Goal: Information Seeking & Learning: Learn about a topic

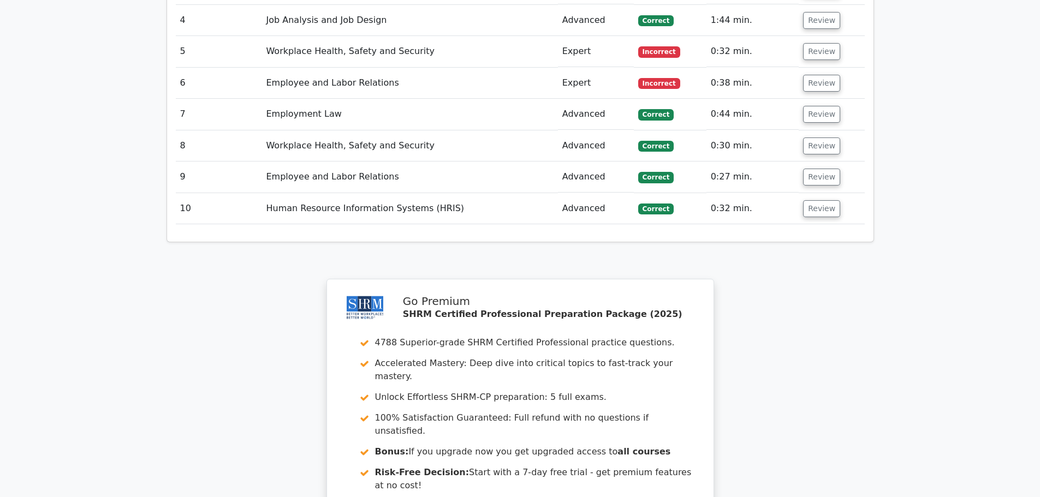
scroll to position [1037, 0]
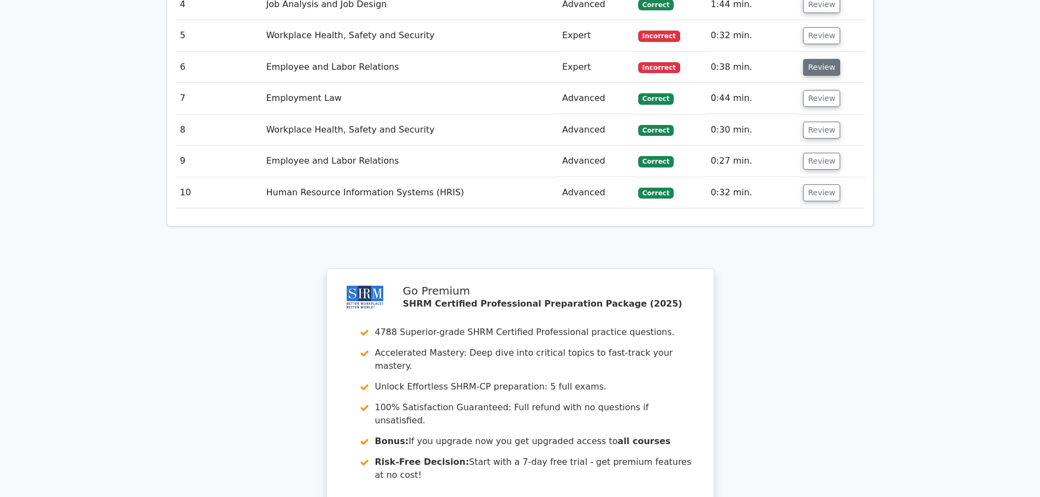
click at [812, 59] on button "Review" at bounding box center [821, 67] width 37 height 17
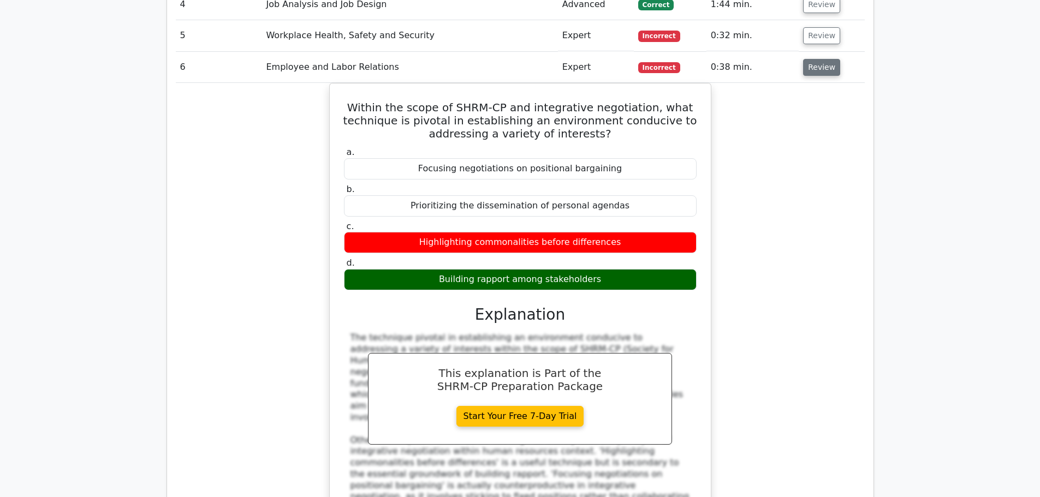
click at [817, 59] on button "Review" at bounding box center [821, 67] width 37 height 17
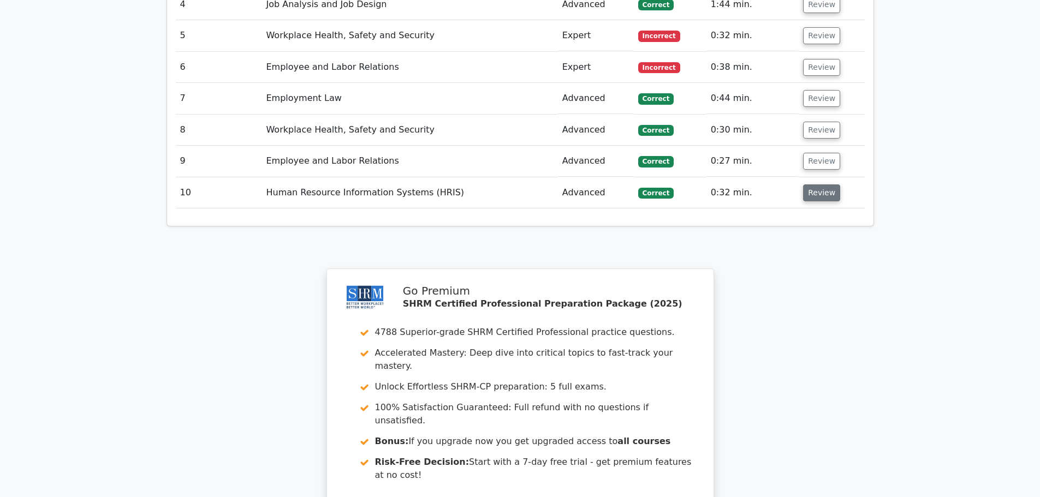
click at [812, 185] on button "Review" at bounding box center [821, 193] width 37 height 17
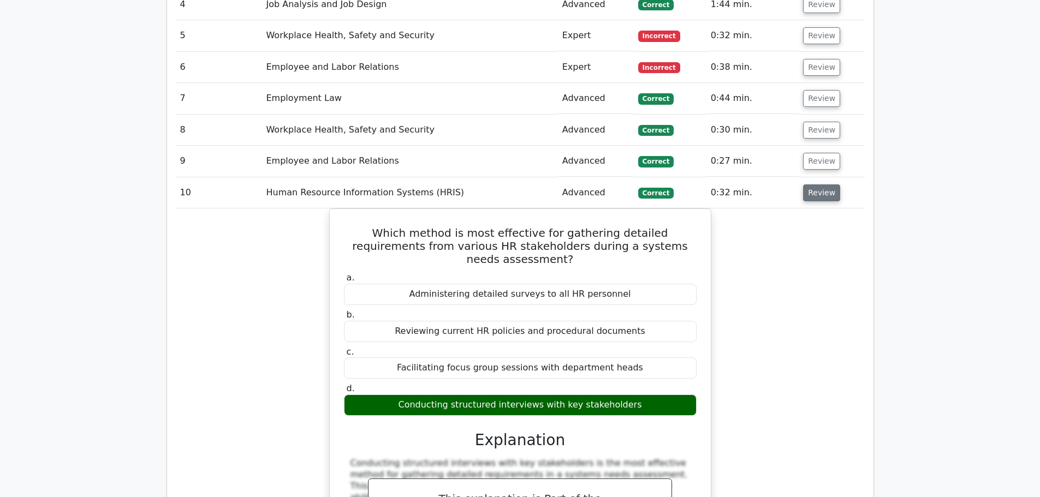
click at [812, 185] on button "Review" at bounding box center [821, 193] width 37 height 17
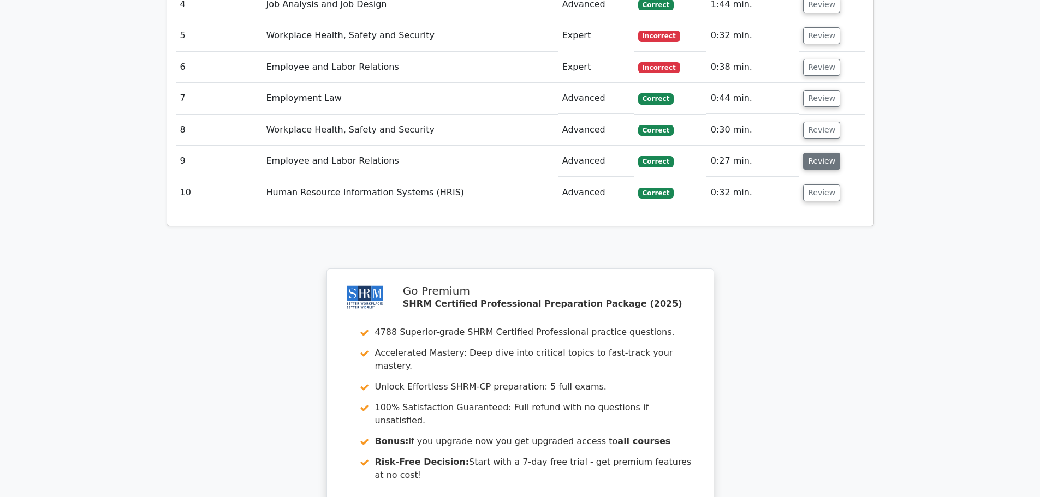
click at [820, 153] on button "Review" at bounding box center [821, 161] width 37 height 17
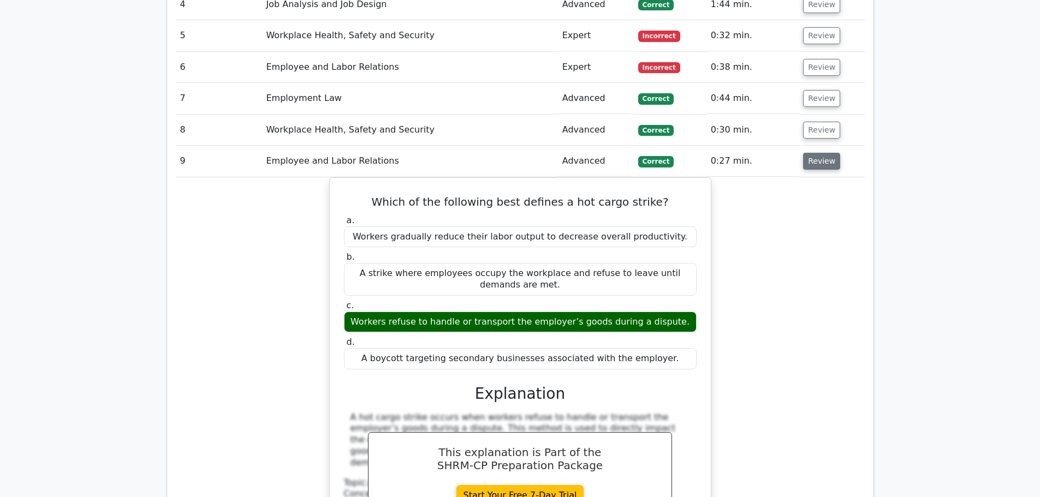
click at [820, 153] on button "Review" at bounding box center [821, 161] width 37 height 17
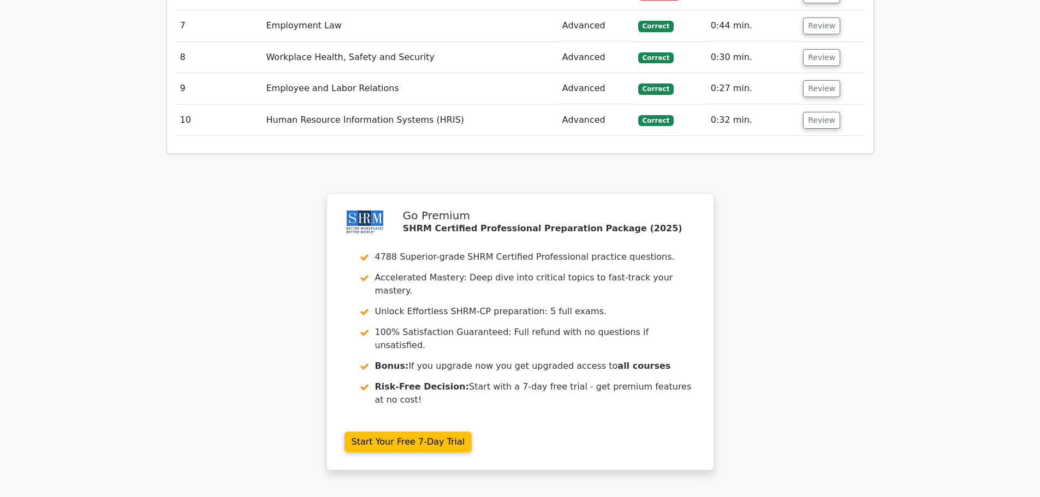
scroll to position [1223, 0]
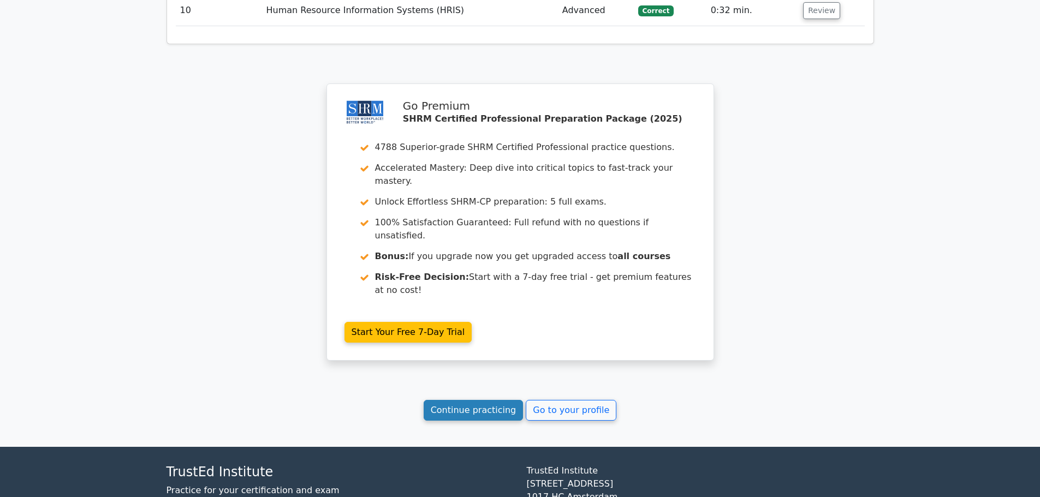
click at [490, 400] on link "Continue practicing" at bounding box center [474, 410] width 100 height 21
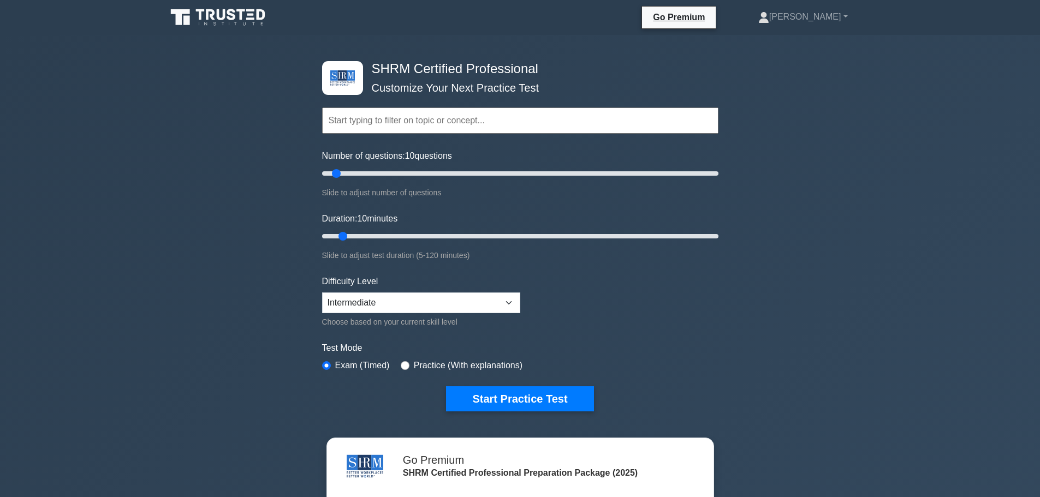
click at [530, 122] on input "text" at bounding box center [520, 121] width 396 height 26
click at [336, 121] on input "toal rewards" at bounding box center [520, 121] width 396 height 26
type input "total rewards"
click at [880, 295] on div "SHRM Certified Professional Customize Your Next Practice Test total rewards Top…" at bounding box center [520, 363] width 1040 height 656
click at [493, 397] on button "Start Practice Test" at bounding box center [519, 399] width 147 height 25
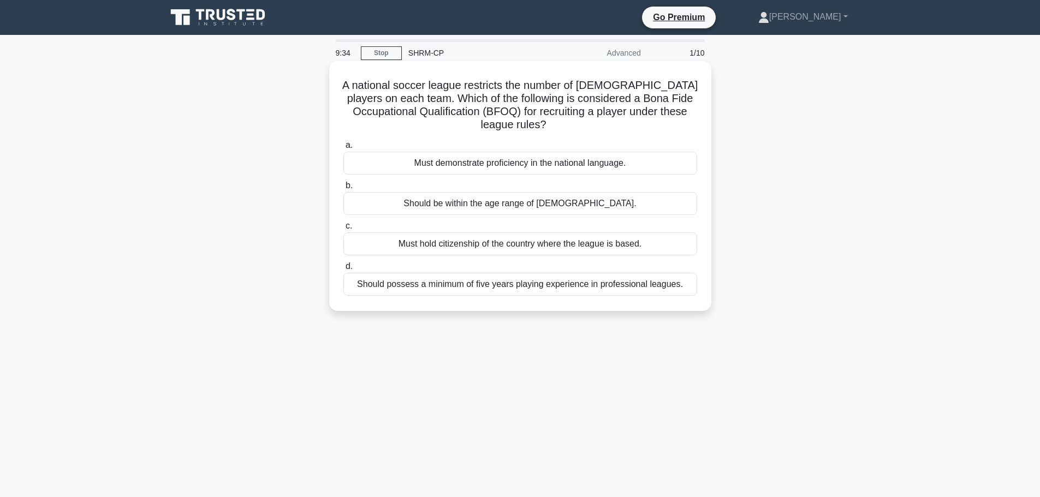
click at [625, 247] on div "Must hold citizenship of the country where the league is based." at bounding box center [520, 244] width 354 height 23
click at [343, 230] on input "c. Must hold citizenship of the country where the league is based." at bounding box center [343, 226] width 0 height 7
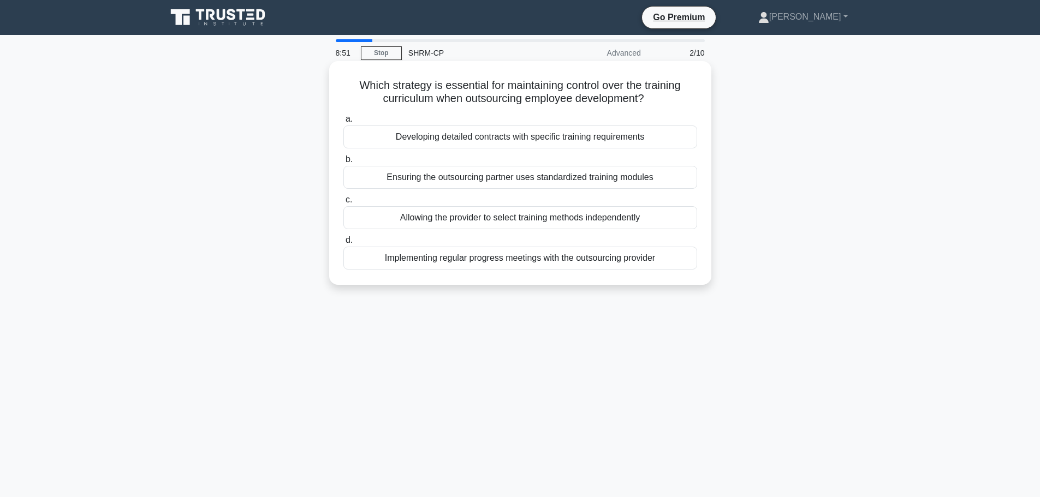
click at [499, 260] on div "Implementing regular progress meetings with the outsourcing provider" at bounding box center [520, 258] width 354 height 23
click at [343, 244] on input "d. Implementing regular progress meetings with the outsourcing provider" at bounding box center [343, 240] width 0 height 7
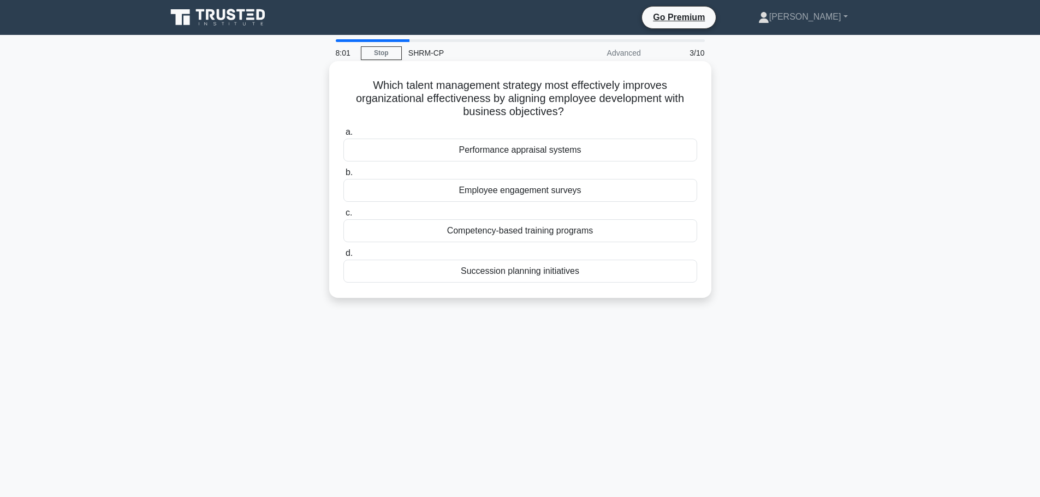
click at [504, 276] on div "Succession planning initiatives" at bounding box center [520, 271] width 354 height 23
click at [343, 257] on input "d. Succession planning initiatives" at bounding box center [343, 253] width 0 height 7
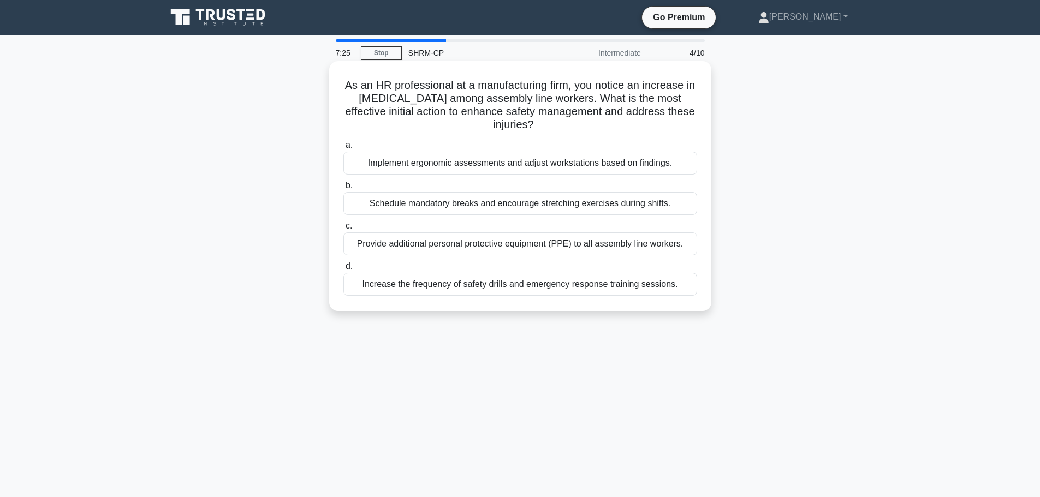
click at [654, 166] on div "Implement ergonomic assessments and adjust workstations based on findings." at bounding box center [520, 163] width 354 height 23
click at [343, 149] on input "a. Implement ergonomic assessments and adjust workstations based on findings." at bounding box center [343, 145] width 0 height 7
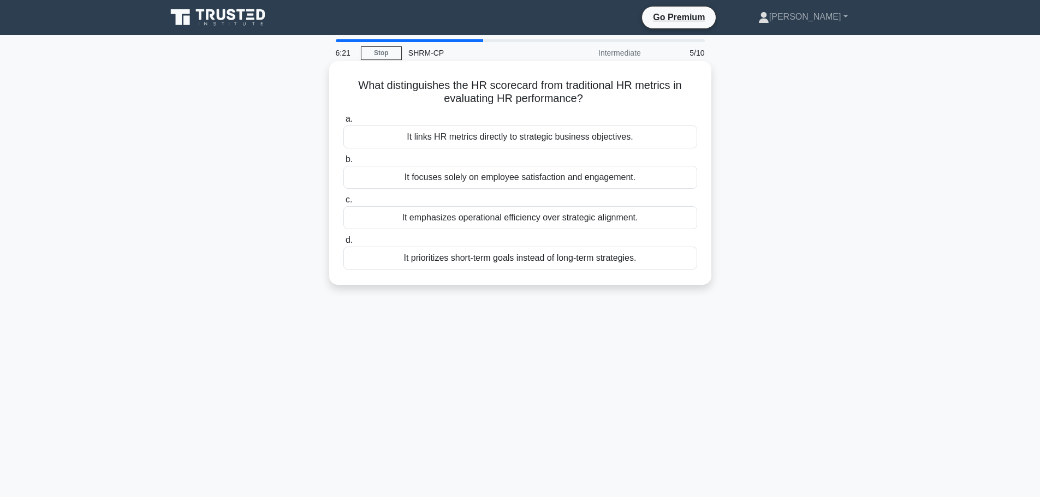
click at [471, 135] on div "It links HR metrics directly to strategic business objectives." at bounding box center [520, 137] width 354 height 23
click at [343, 123] on input "a. It links HR metrics directly to strategic business objectives." at bounding box center [343, 119] width 0 height 7
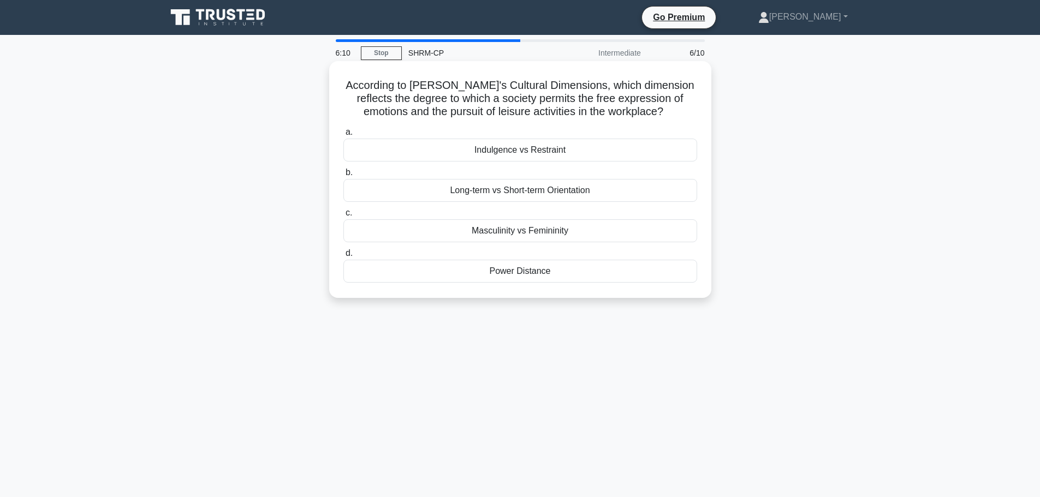
click at [609, 150] on div "Indulgence vs Restraint" at bounding box center [520, 150] width 354 height 23
click at [343, 136] on input "a. Indulgence vs Restraint" at bounding box center [343, 132] width 0 height 7
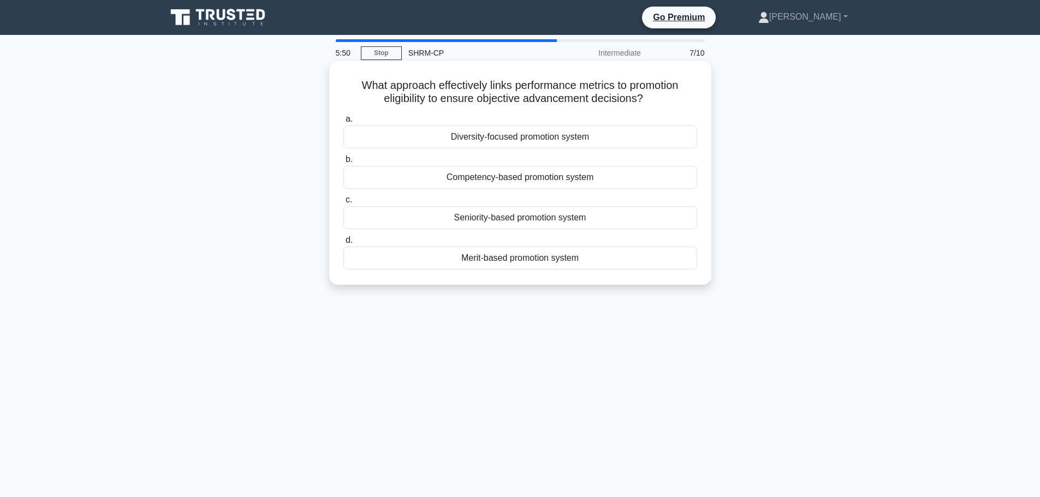
click at [612, 182] on div "Competency-based promotion system" at bounding box center [520, 177] width 354 height 23
click at [343, 163] on input "b. Competency-based promotion system" at bounding box center [343, 159] width 0 height 7
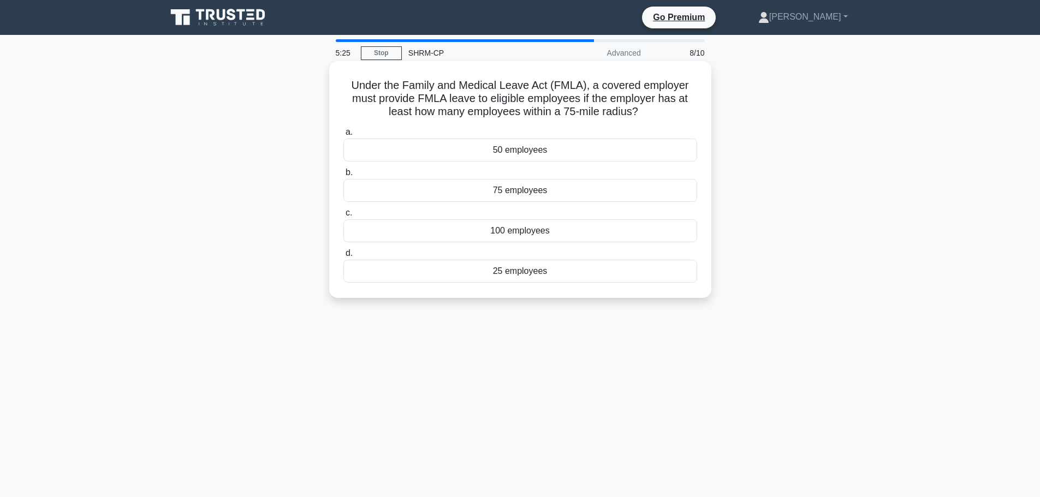
click at [534, 276] on div "25 employees" at bounding box center [520, 271] width 354 height 23
click at [343, 257] on input "d. 25 employees" at bounding box center [343, 253] width 0 height 7
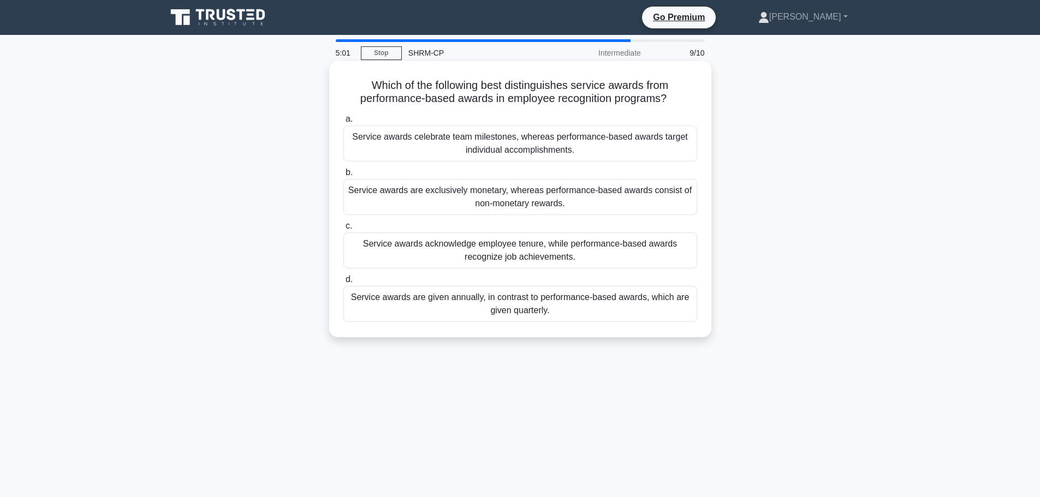
click at [633, 252] on div "Service awards acknowledge employee tenure, while performance-based awards reco…" at bounding box center [520, 251] width 354 height 36
click at [343, 230] on input "c. Service awards acknowledge employee tenure, while performance-based awards r…" at bounding box center [343, 226] width 0 height 7
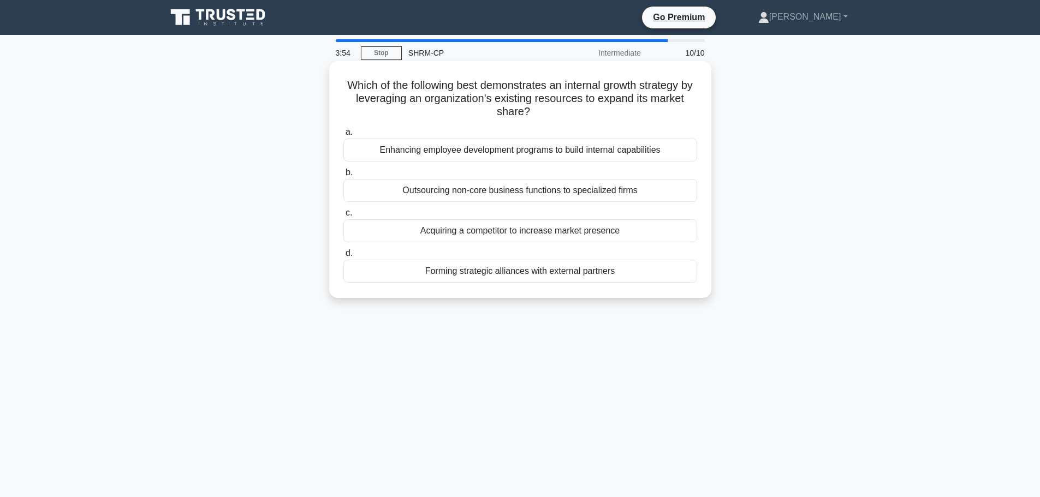
click at [616, 154] on div "Enhancing employee development programs to build internal capabilities" at bounding box center [520, 150] width 354 height 23
click at [343, 136] on input "a. Enhancing employee development programs to build internal capabilities" at bounding box center [343, 132] width 0 height 7
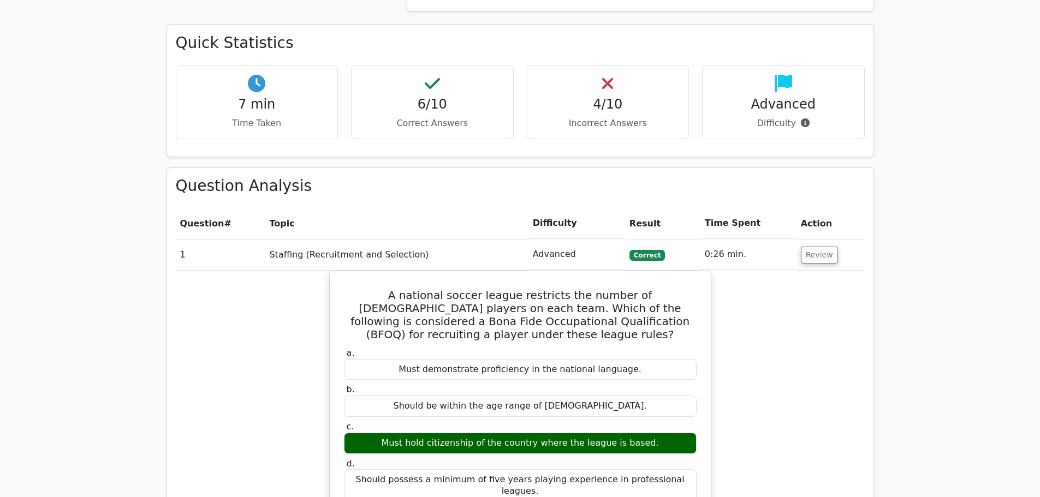
scroll to position [764, 0]
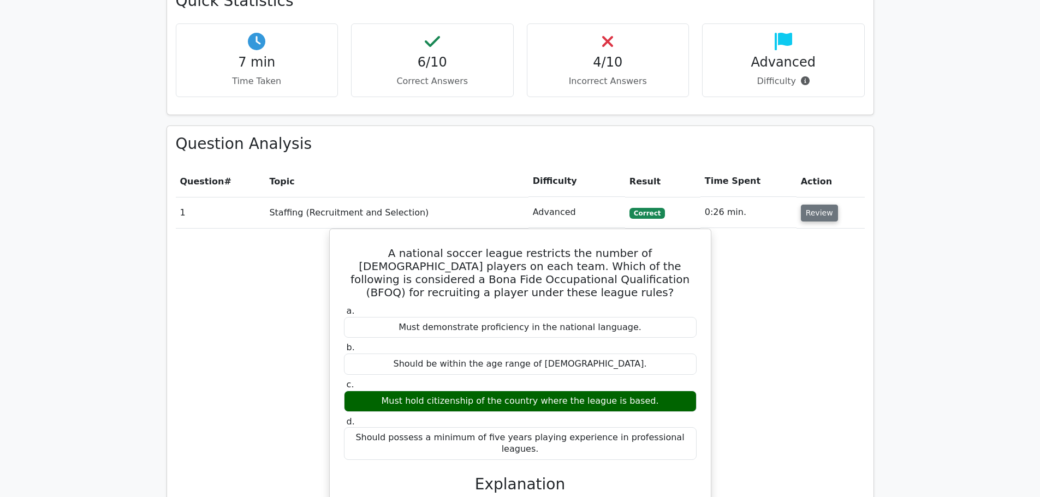
click at [822, 205] on button "Review" at bounding box center [819, 213] width 37 height 17
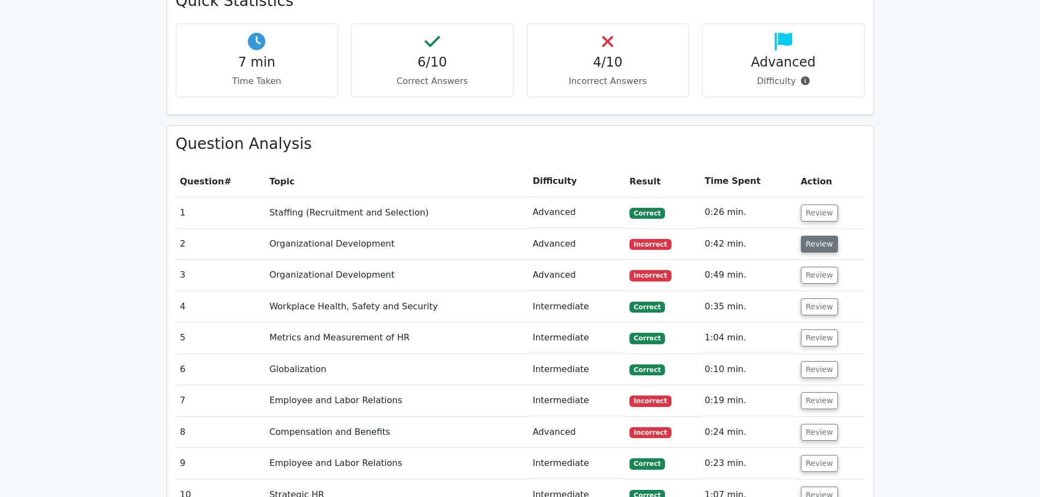
click at [820, 236] on button "Review" at bounding box center [819, 244] width 37 height 17
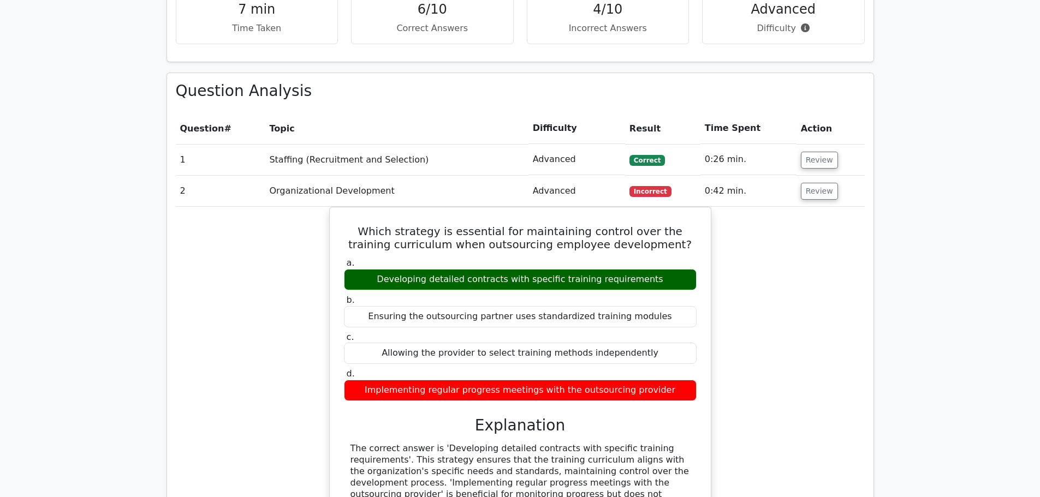
scroll to position [710, 0]
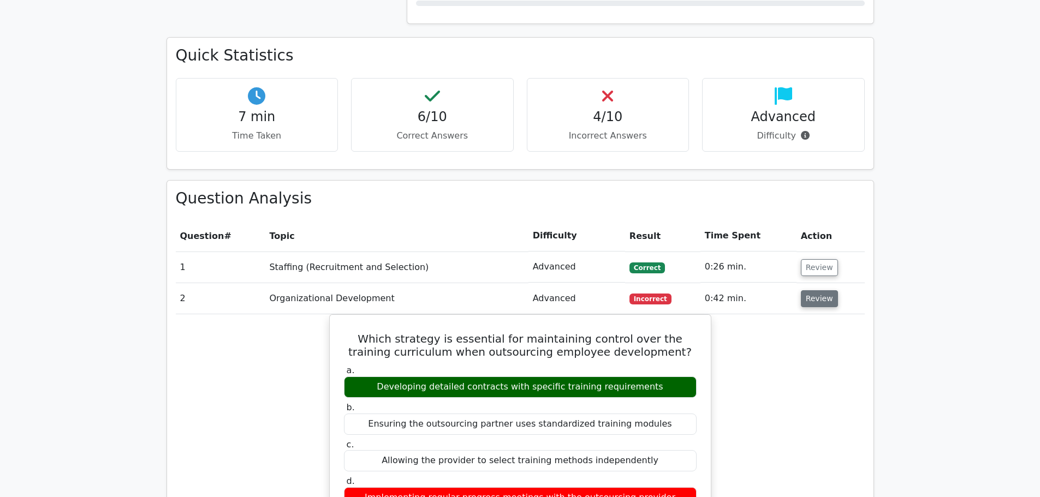
click at [810, 290] on button "Review" at bounding box center [819, 298] width 37 height 17
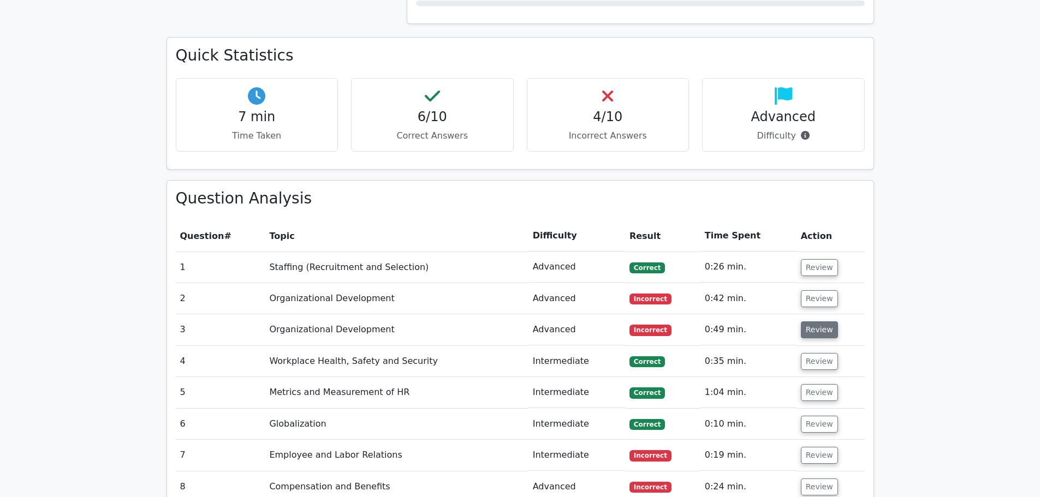
click at [809, 322] on button "Review" at bounding box center [819, 330] width 37 height 17
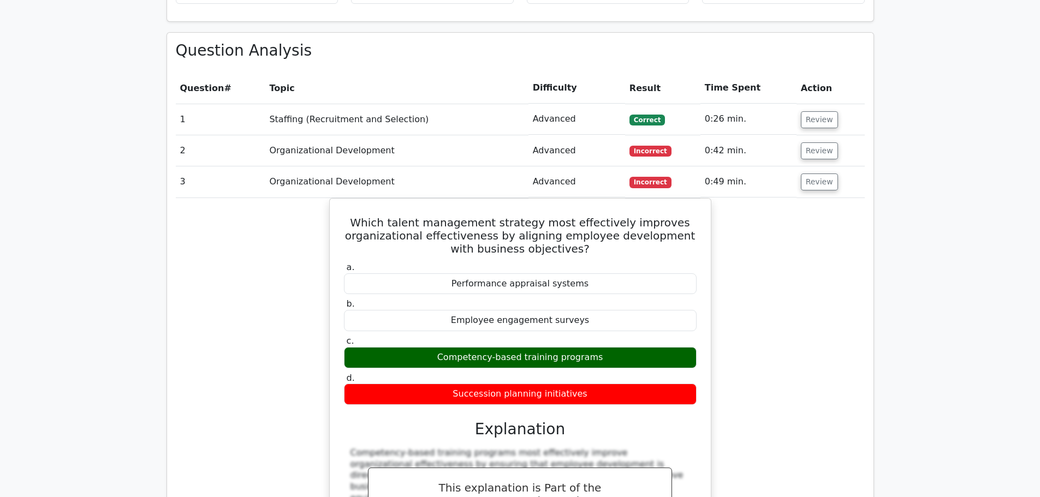
scroll to position [874, 0]
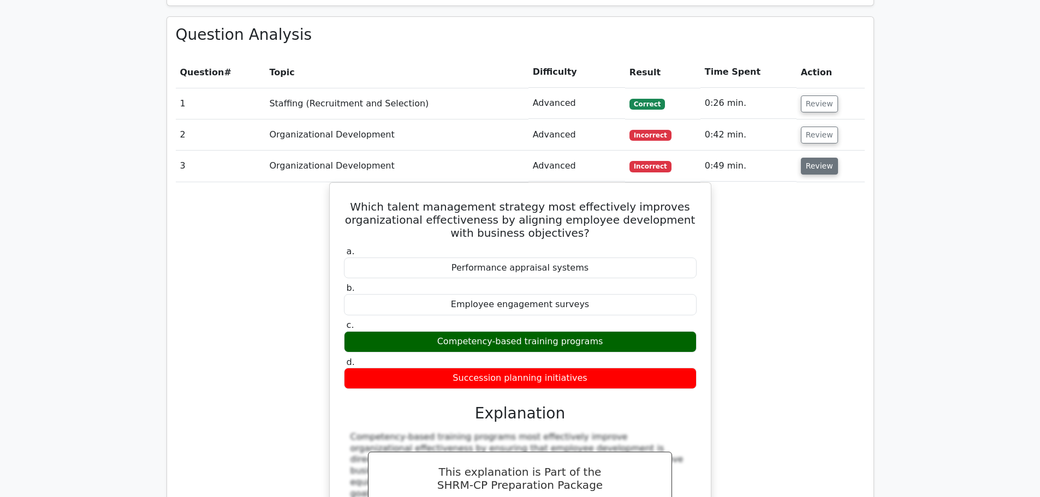
click at [809, 158] on button "Review" at bounding box center [819, 166] width 37 height 17
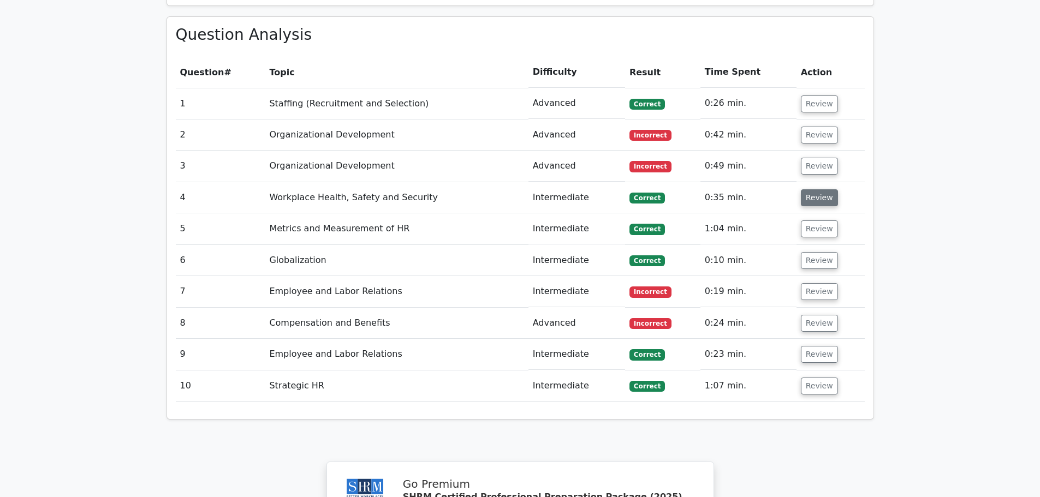
click at [810, 189] on button "Review" at bounding box center [819, 197] width 37 height 17
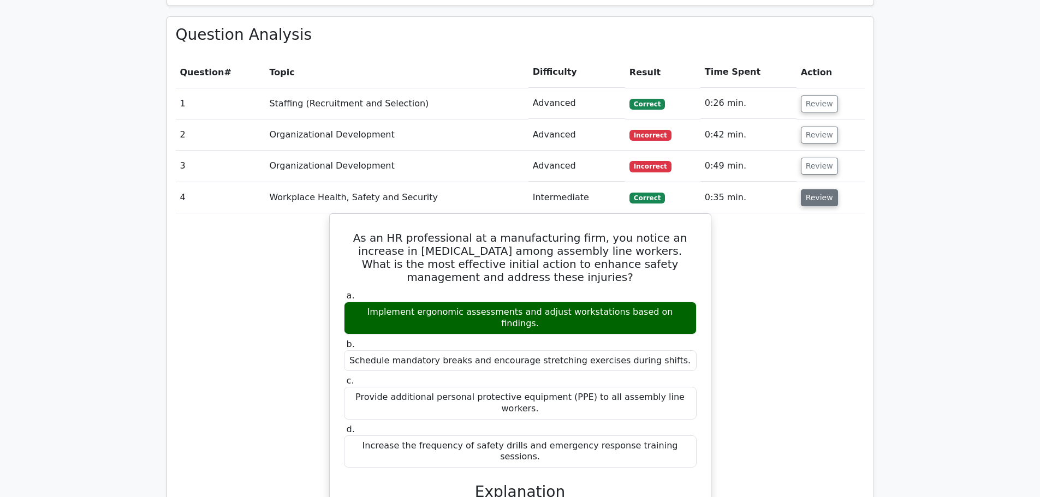
click at [806, 189] on button "Review" at bounding box center [819, 197] width 37 height 17
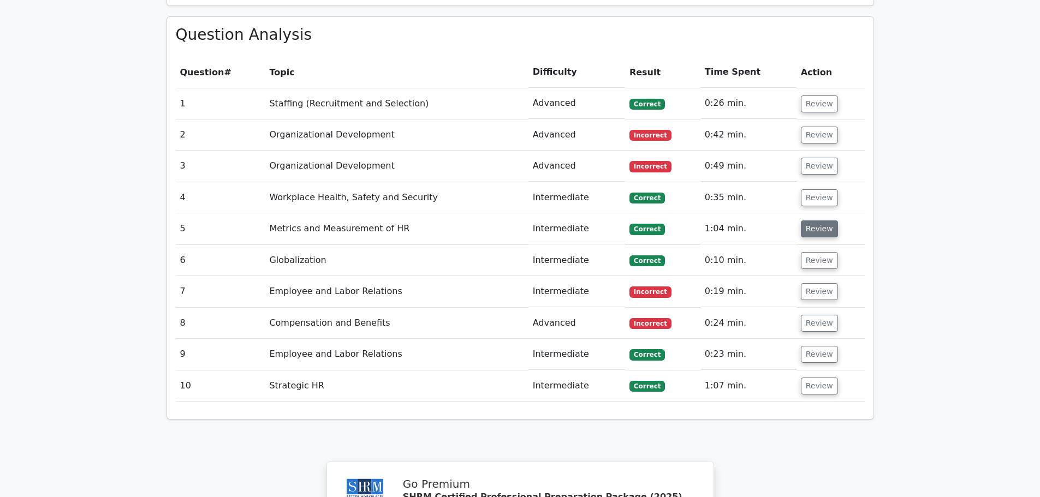
click at [811, 221] on button "Review" at bounding box center [819, 229] width 37 height 17
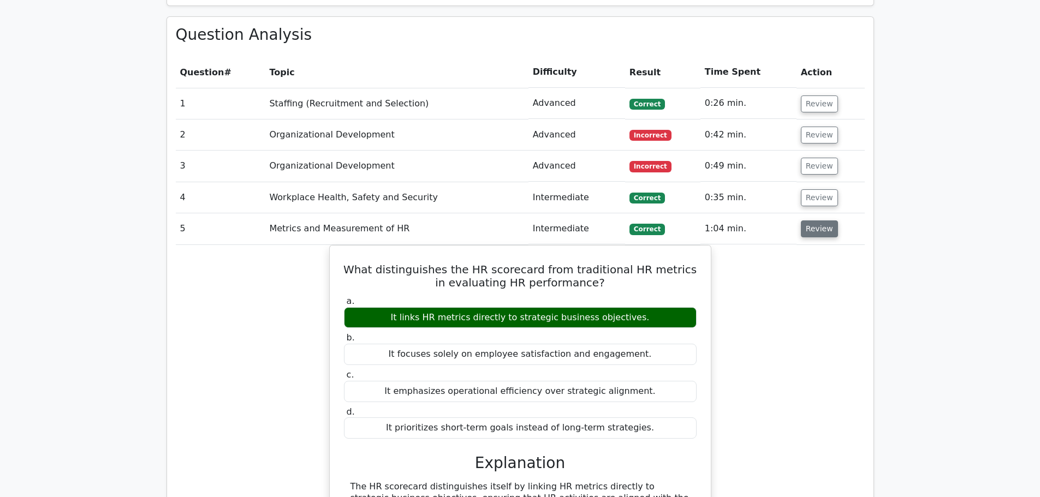
click at [809, 221] on button "Review" at bounding box center [819, 229] width 37 height 17
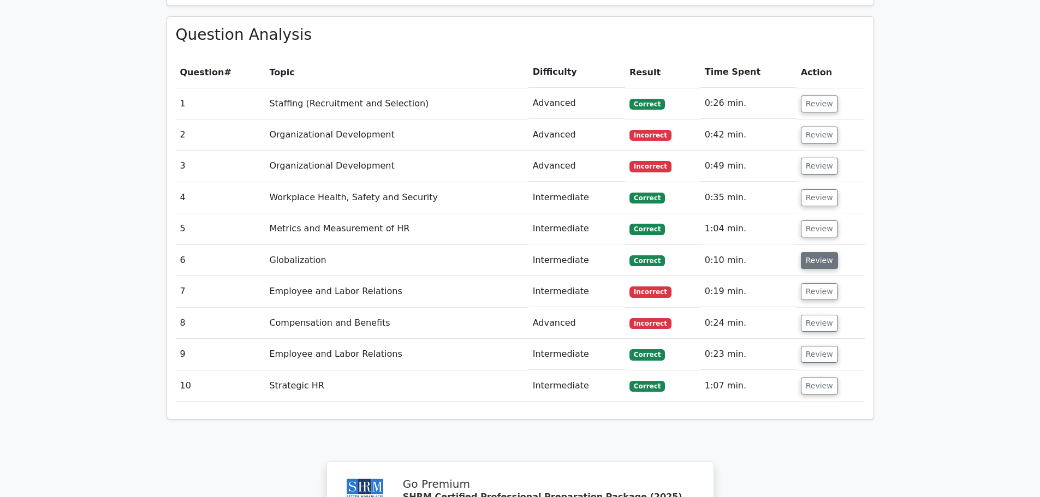
click at [815, 252] on button "Review" at bounding box center [819, 260] width 37 height 17
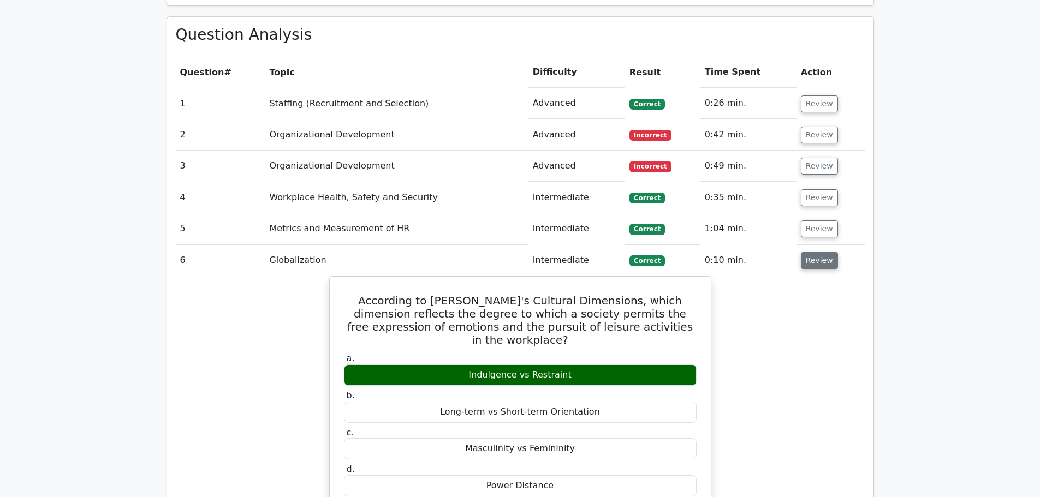
click at [815, 252] on button "Review" at bounding box center [819, 260] width 37 height 17
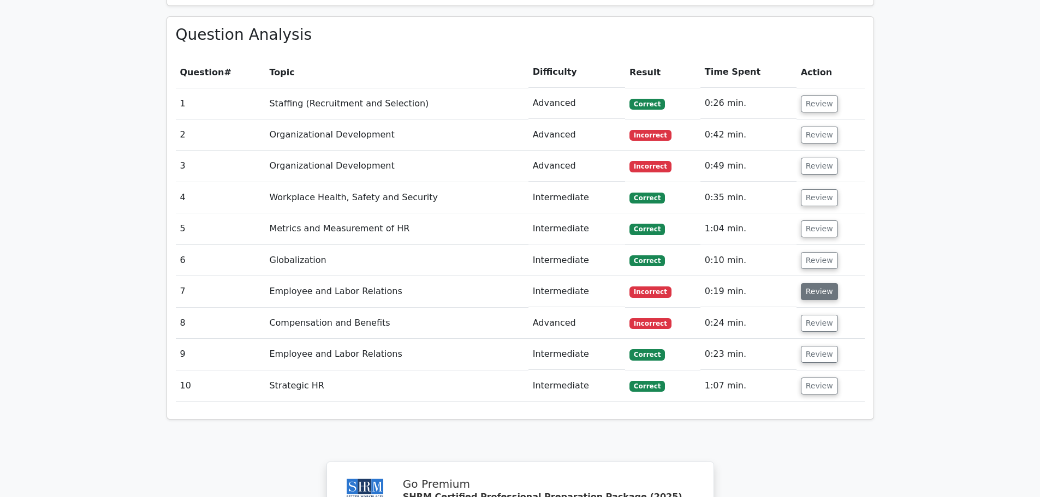
click at [817, 283] on button "Review" at bounding box center [819, 291] width 37 height 17
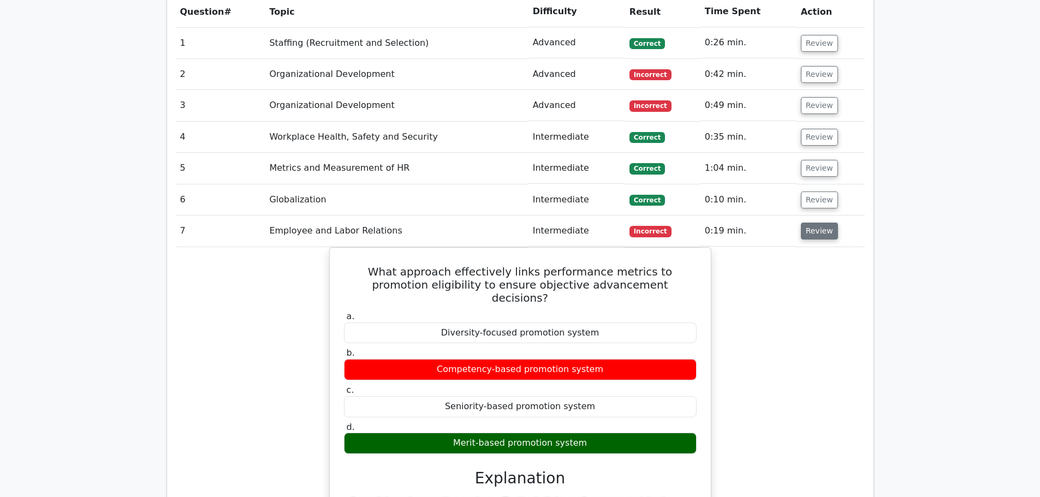
scroll to position [983, 0]
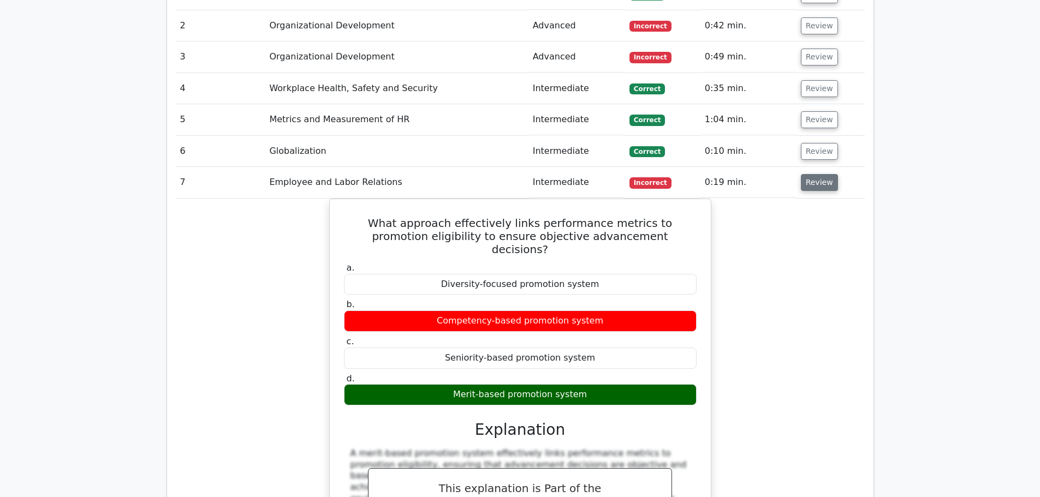
click at [803, 174] on button "Review" at bounding box center [819, 182] width 37 height 17
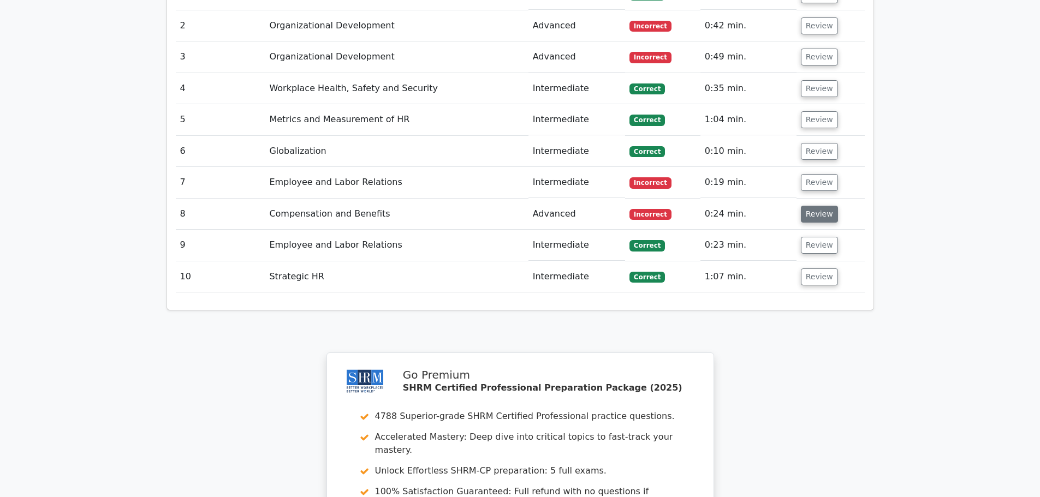
click at [807, 206] on button "Review" at bounding box center [819, 214] width 37 height 17
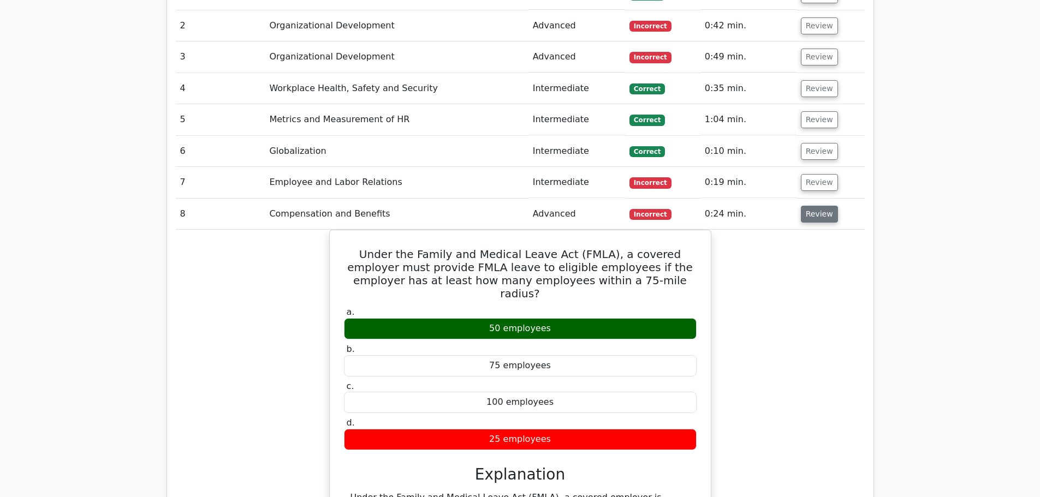
click at [811, 206] on button "Review" at bounding box center [819, 214] width 37 height 17
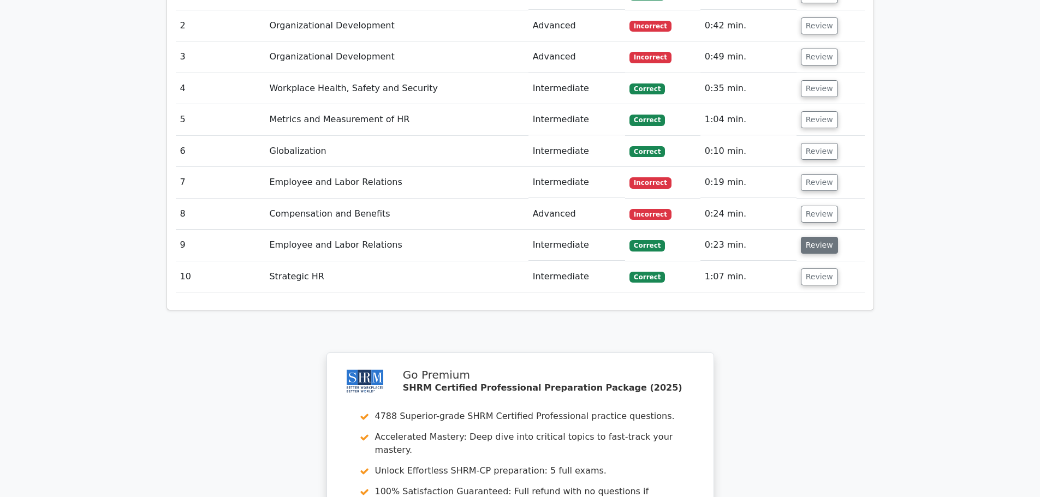
click at [810, 237] on button "Review" at bounding box center [819, 245] width 37 height 17
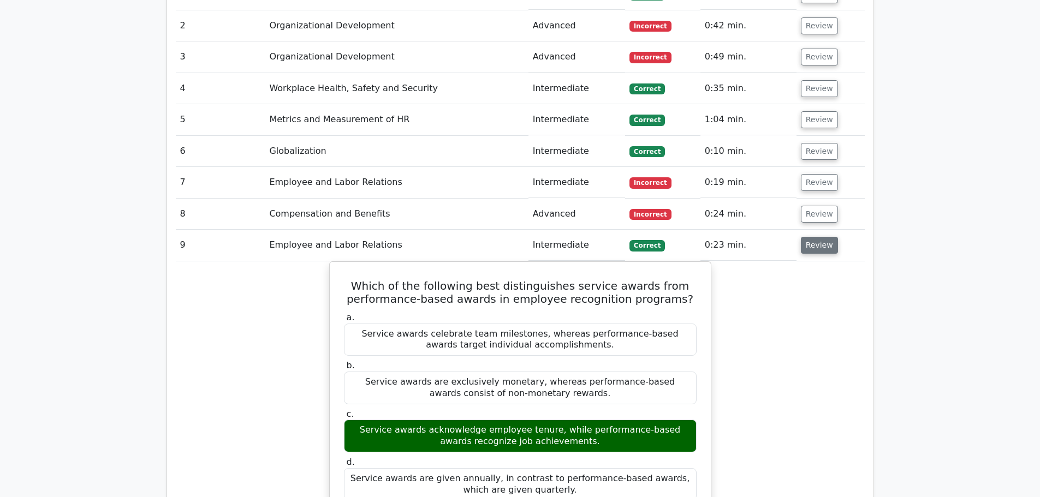
click at [817, 237] on button "Review" at bounding box center [819, 245] width 37 height 17
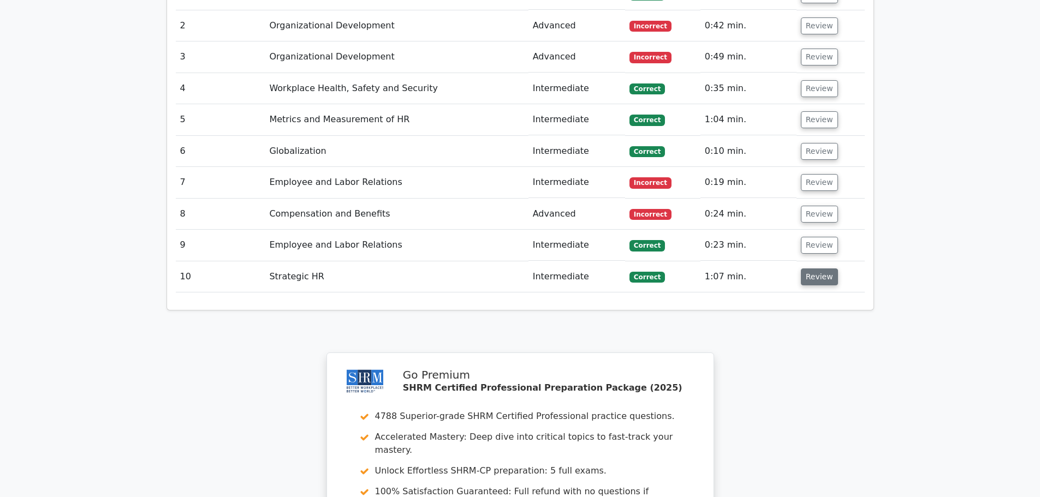
click at [807, 269] on button "Review" at bounding box center [819, 277] width 37 height 17
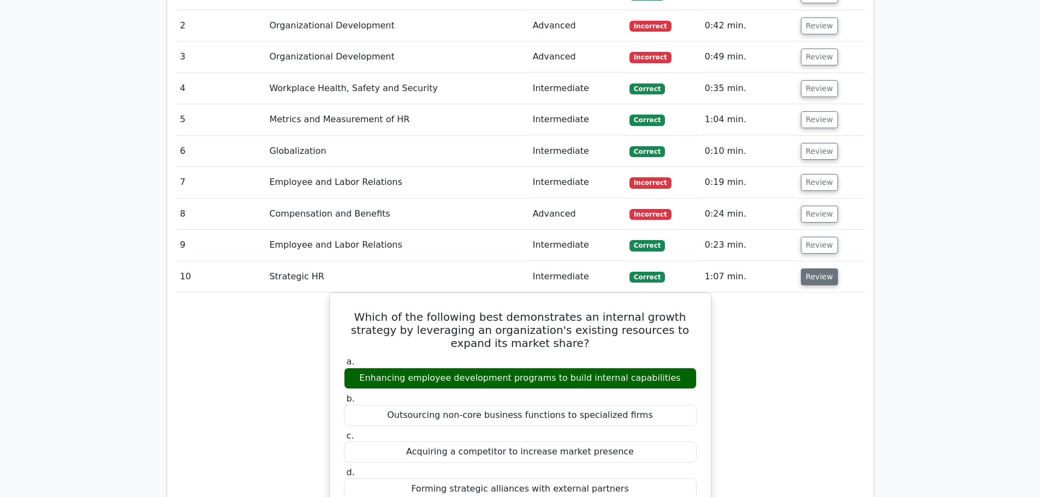
click at [820, 269] on button "Review" at bounding box center [819, 277] width 37 height 17
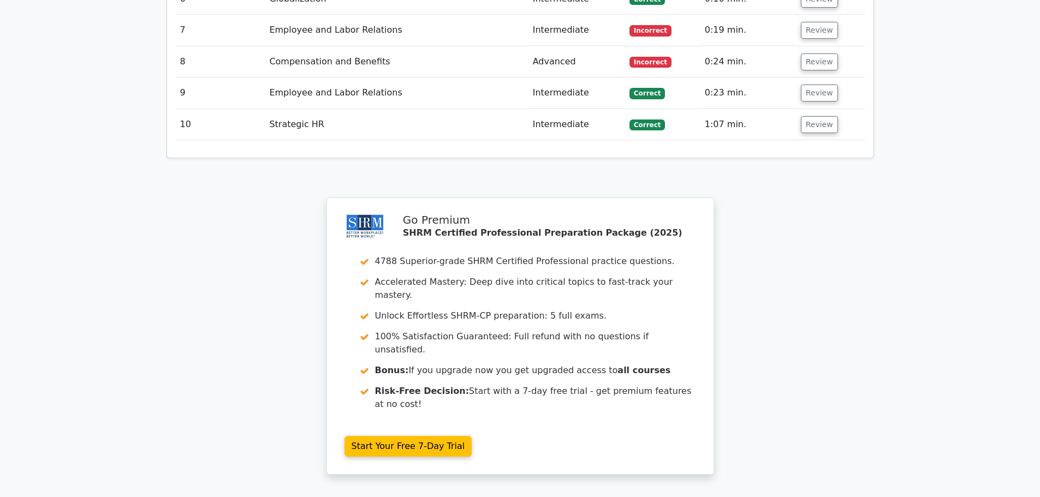
scroll to position [1252, 0]
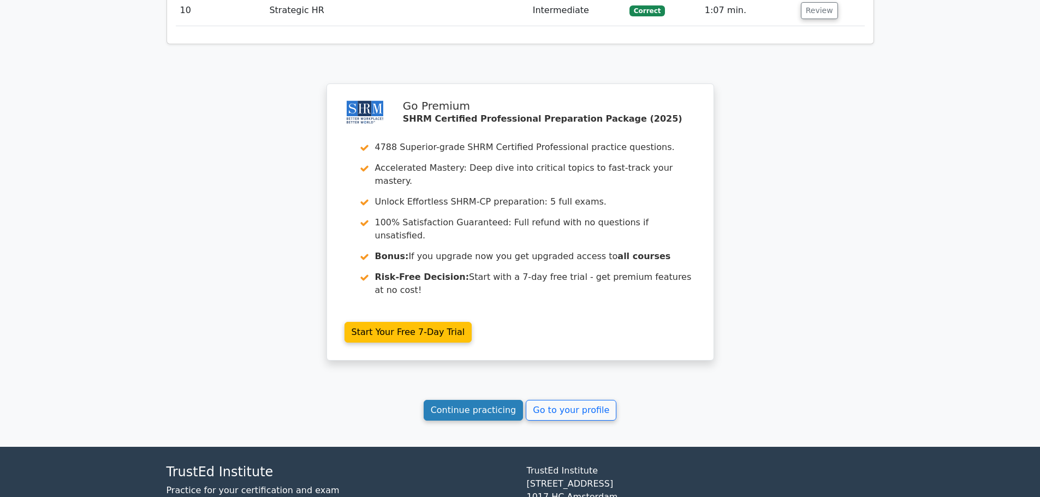
click at [479, 400] on link "Continue practicing" at bounding box center [474, 410] width 100 height 21
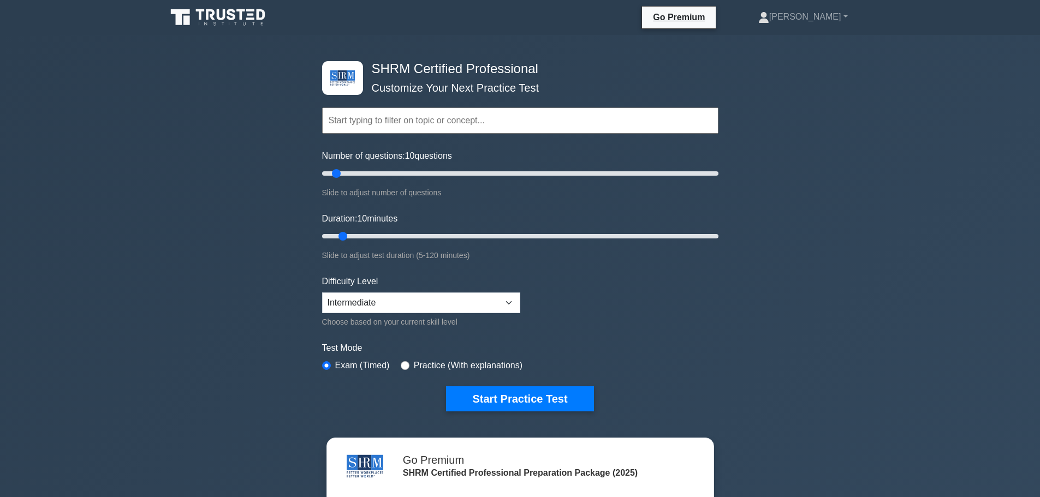
click at [402, 124] on input "text" at bounding box center [520, 121] width 396 height 26
type input "total rewards"
click at [446, 387] on button "Start Practice Test" at bounding box center [519, 399] width 147 height 25
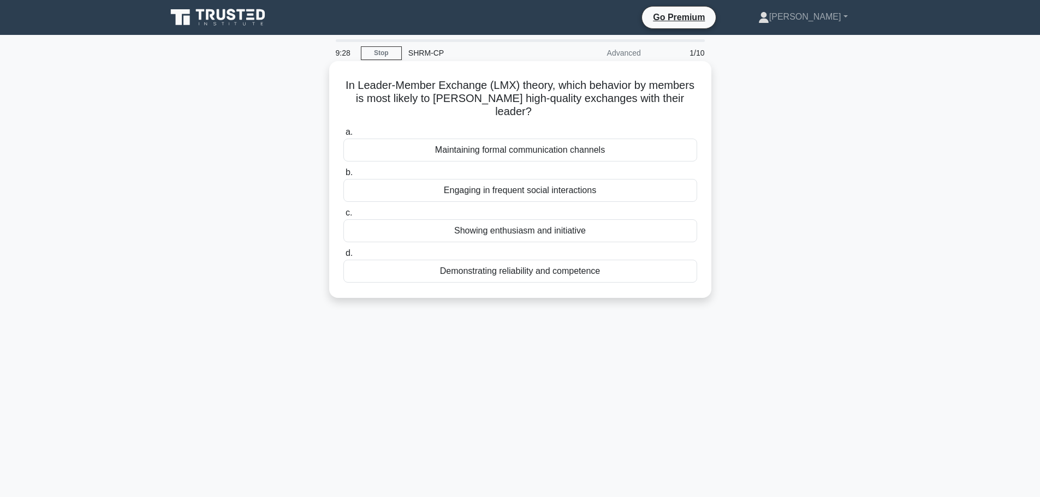
click at [588, 179] on div "Engaging in frequent social interactions" at bounding box center [520, 190] width 354 height 23
click at [343, 176] on input "b. Engaging in frequent social interactions" at bounding box center [343, 172] width 0 height 7
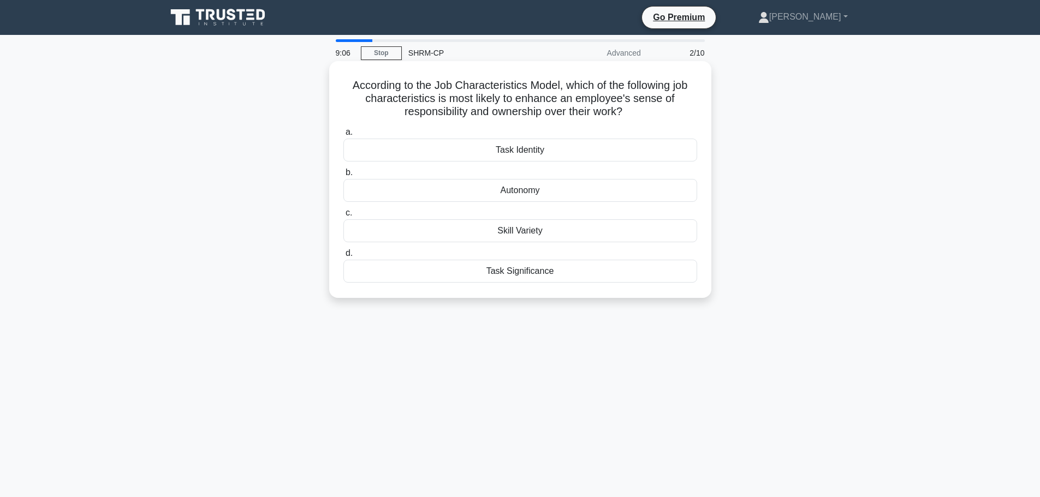
click at [466, 267] on div "Task Significance" at bounding box center [520, 271] width 354 height 23
click at [343, 257] on input "d. Task Significance" at bounding box center [343, 253] width 0 height 7
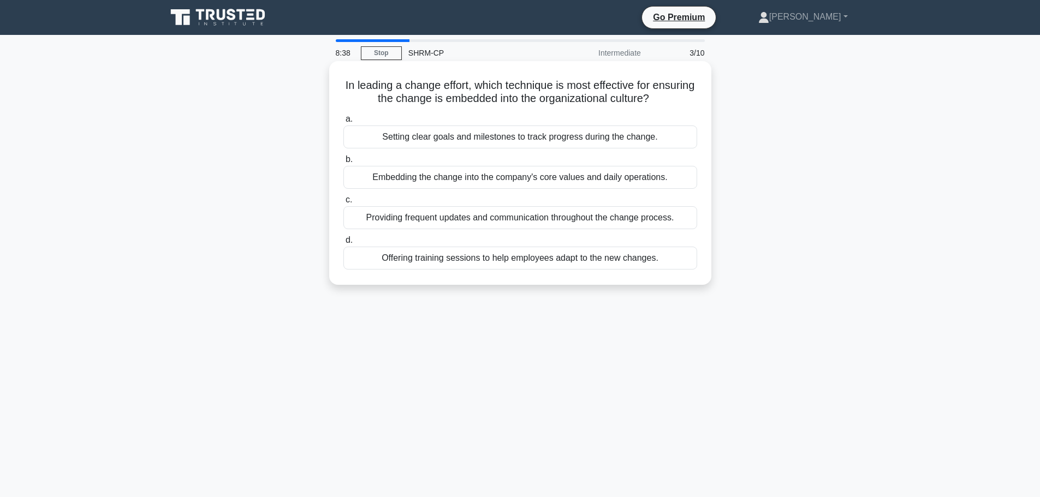
click at [565, 220] on div "Providing frequent updates and communication throughout the change process." at bounding box center [520, 217] width 354 height 23
click at [343, 204] on input "c. Providing frequent updates and communication throughout the change process." at bounding box center [343, 200] width 0 height 7
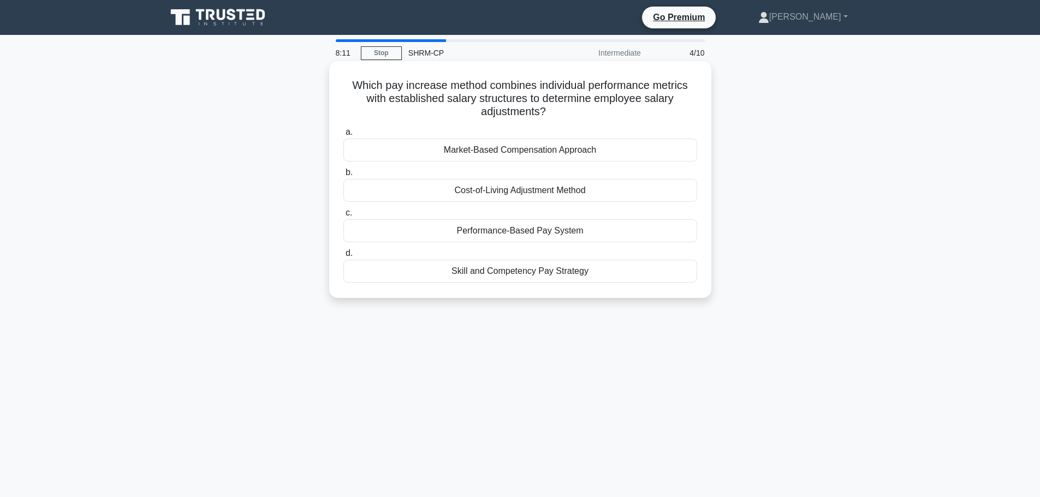
click at [529, 270] on div "Skill and Competency Pay Strategy" at bounding box center [520, 271] width 354 height 23
click at [343, 257] on input "d. Skill and Competency Pay Strategy" at bounding box center [343, 253] width 0 height 7
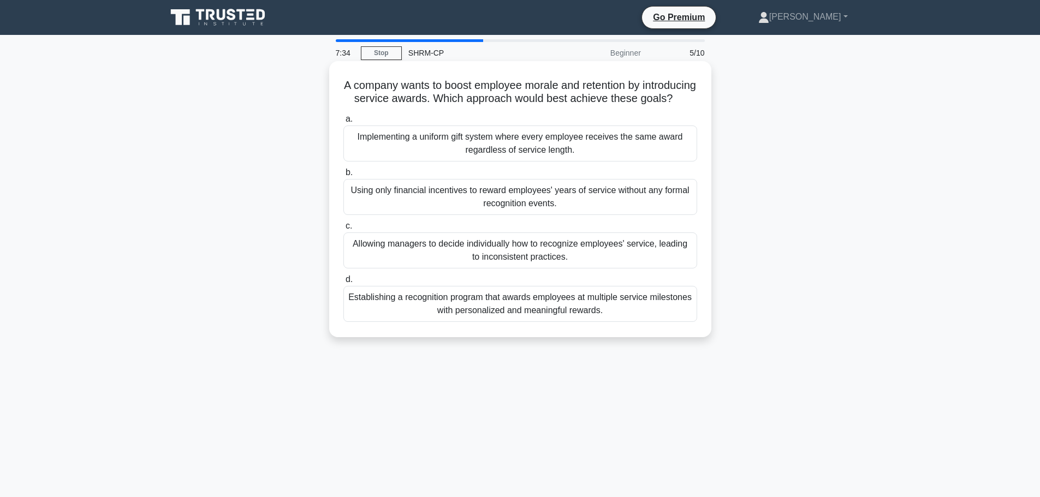
click at [548, 318] on div "Establishing a recognition program that awards employees at multiple service mi…" at bounding box center [520, 304] width 354 height 36
click at [343, 283] on input "d. Establishing a recognition program that awards employees at multiple service…" at bounding box center [343, 279] width 0 height 7
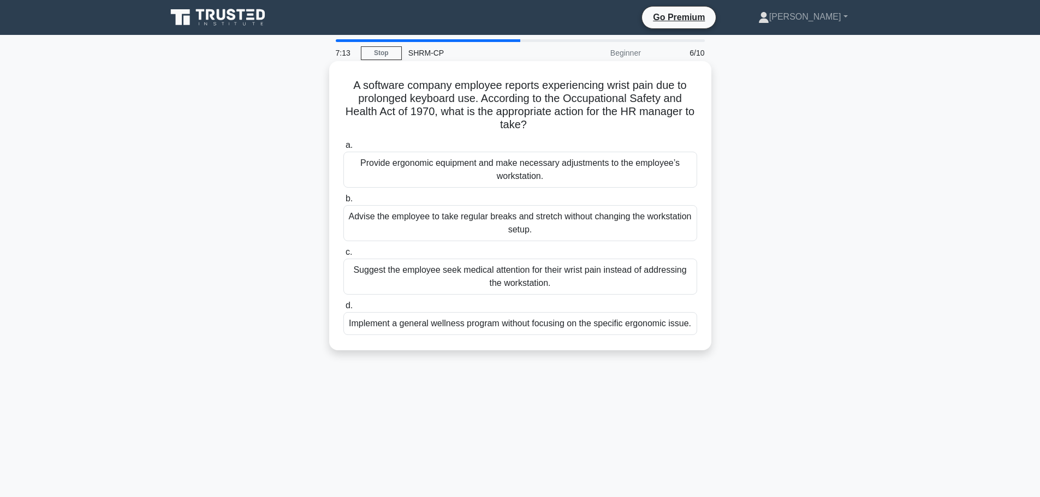
click at [663, 177] on div "Provide ergonomic equipment and make necessary adjustments to the employee’s wo…" at bounding box center [520, 170] width 354 height 36
click at [343, 149] on input "a. Provide ergonomic equipment and make necessary adjustments to the employee’s…" at bounding box center [343, 145] width 0 height 7
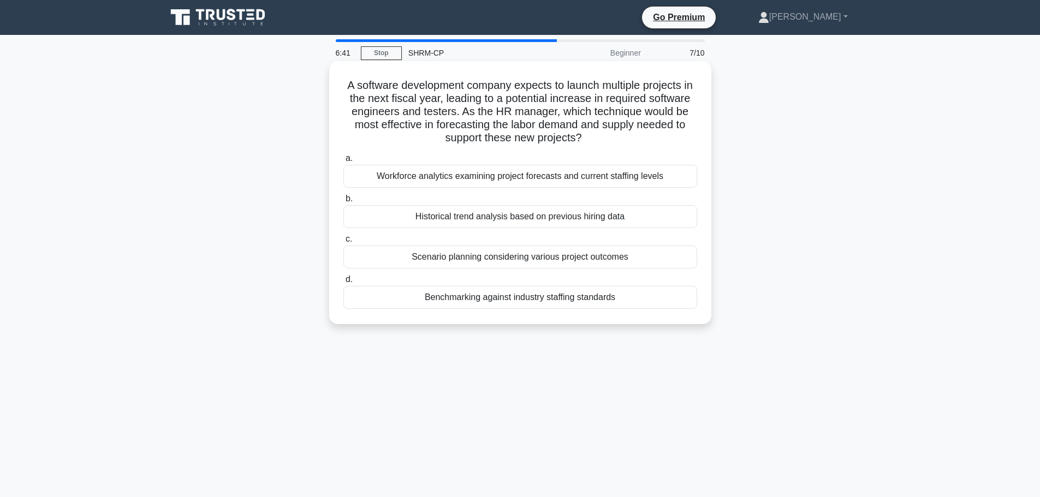
click at [619, 177] on div "Workforce analytics examining project forecasts and current staffing levels" at bounding box center [520, 176] width 354 height 23
click at [343, 162] on input "a. Workforce analytics examining project forecasts and current staffing levels" at bounding box center [343, 158] width 0 height 7
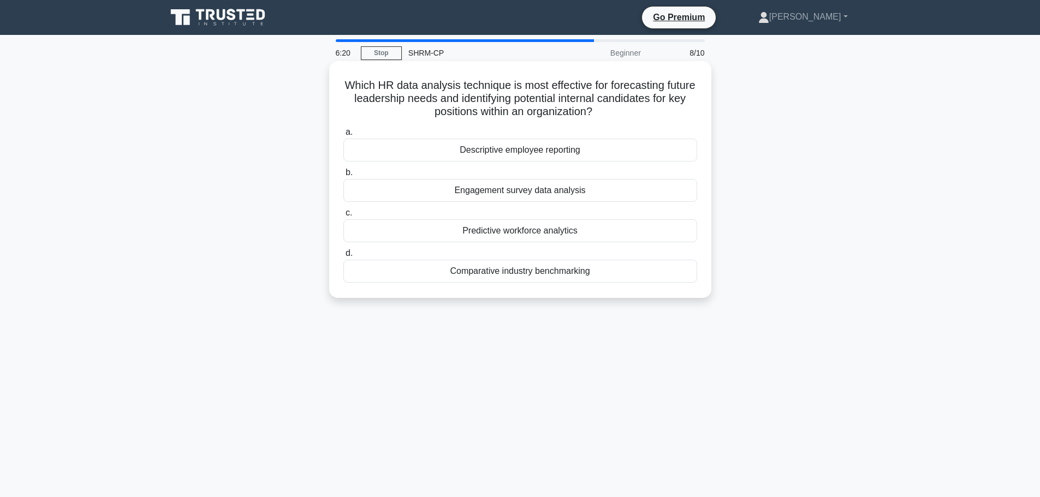
click at [590, 236] on div "Predictive workforce analytics" at bounding box center [520, 231] width 354 height 23
click at [343, 217] on input "c. Predictive workforce analytics" at bounding box center [343, 213] width 0 height 7
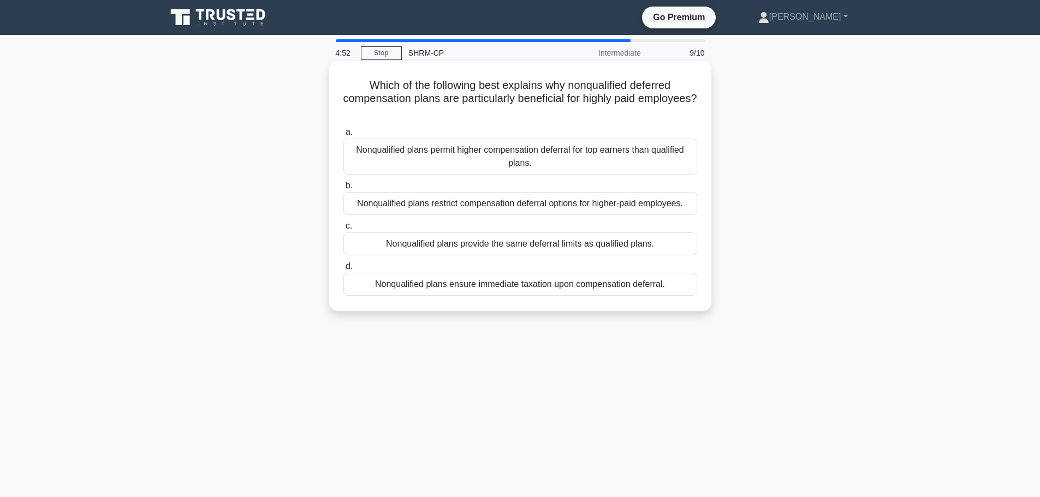
click at [639, 163] on div "Nonqualified plans permit higher compensation deferral for top earners than qua…" at bounding box center [520, 157] width 354 height 36
click at [343, 136] on input "a. Nonqualified plans permit higher compensation deferral for top earners than …" at bounding box center [343, 132] width 0 height 7
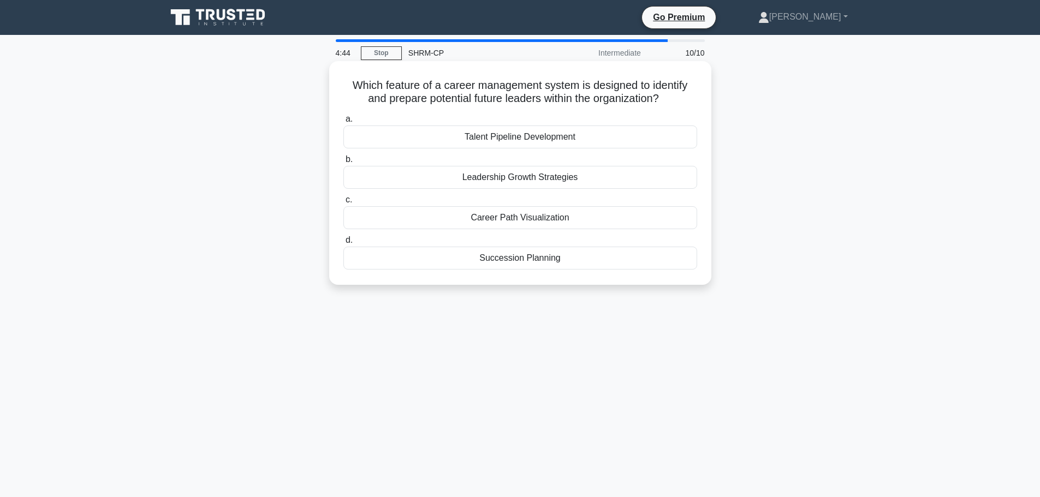
click at [531, 266] on div "Succession Planning" at bounding box center [520, 258] width 354 height 23
click at [343, 244] on input "d. Succession Planning" at bounding box center [343, 240] width 0 height 7
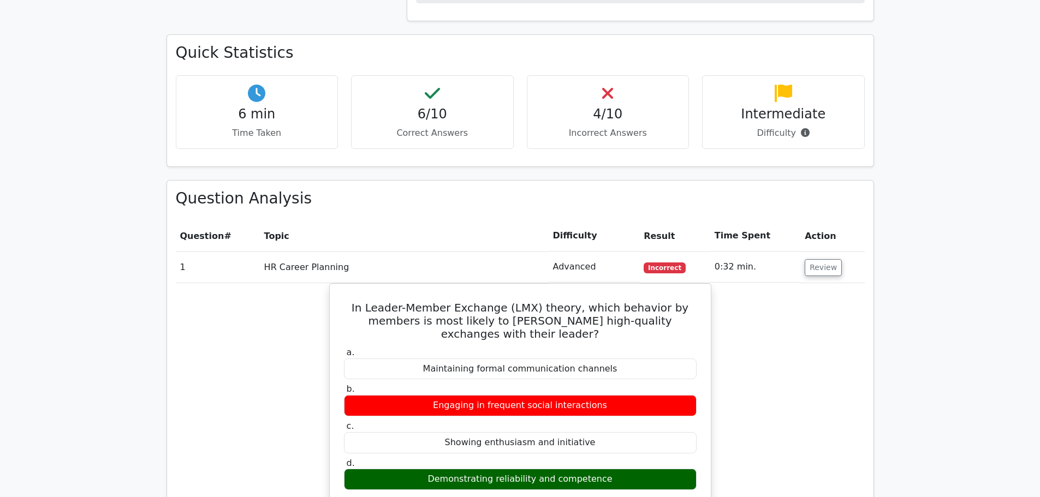
scroll to position [819, 0]
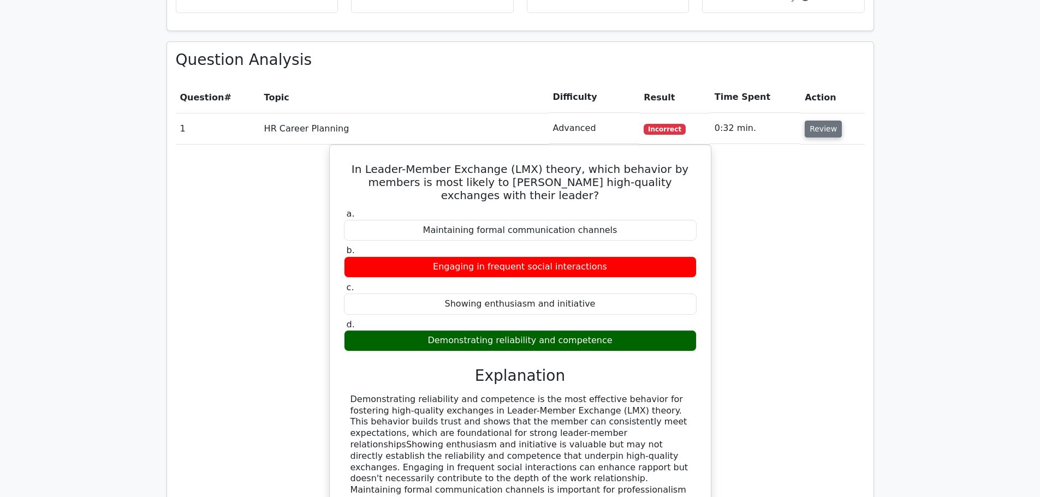
click at [821, 121] on button "Review" at bounding box center [823, 129] width 37 height 17
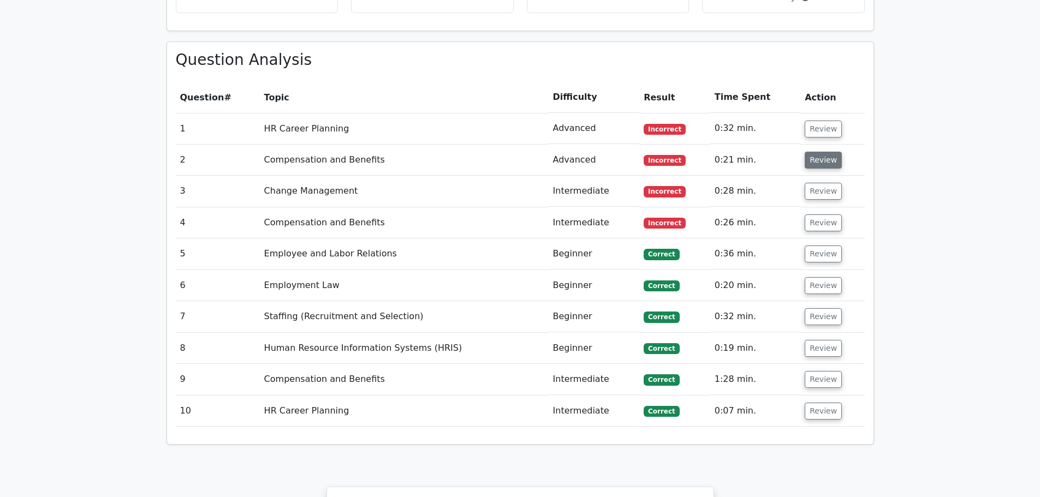
click at [823, 152] on button "Review" at bounding box center [823, 160] width 37 height 17
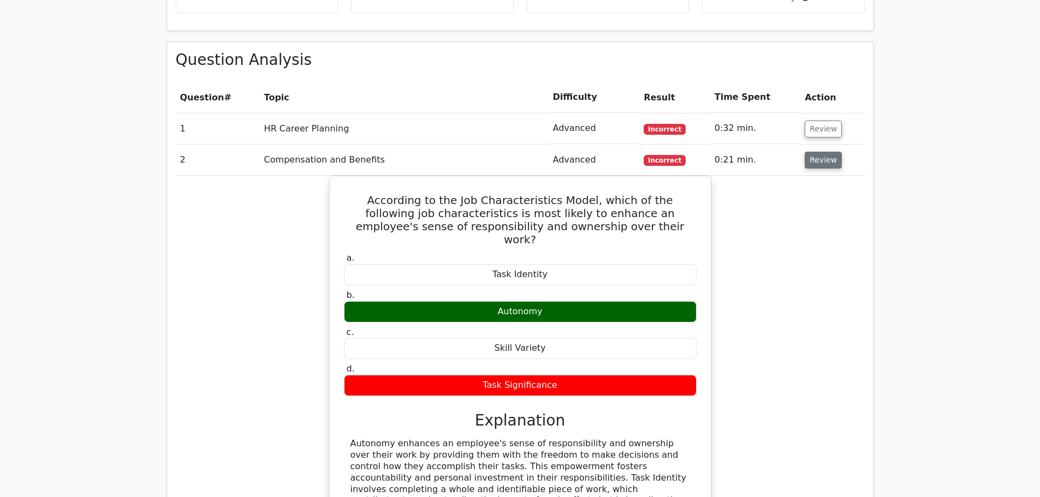
click at [823, 152] on button "Review" at bounding box center [823, 160] width 37 height 17
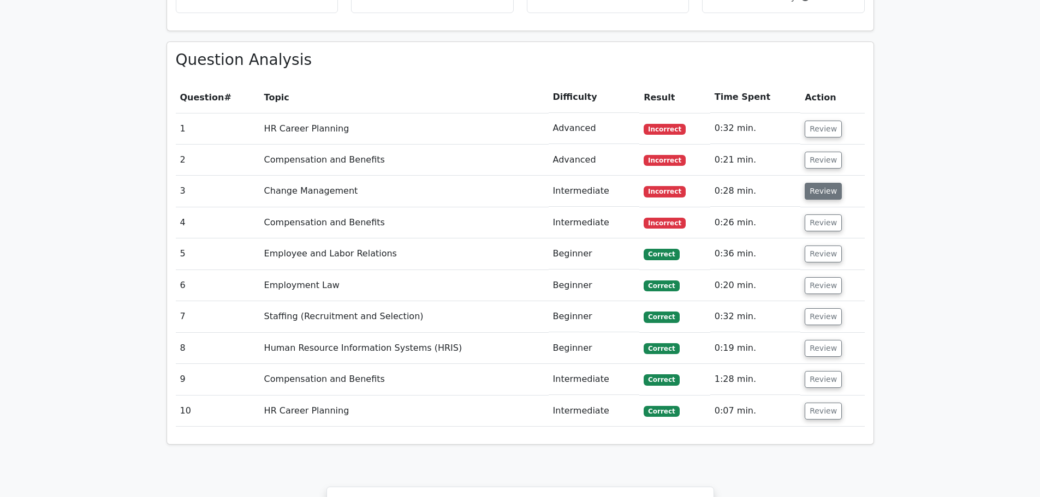
click at [814, 183] on button "Review" at bounding box center [823, 191] width 37 height 17
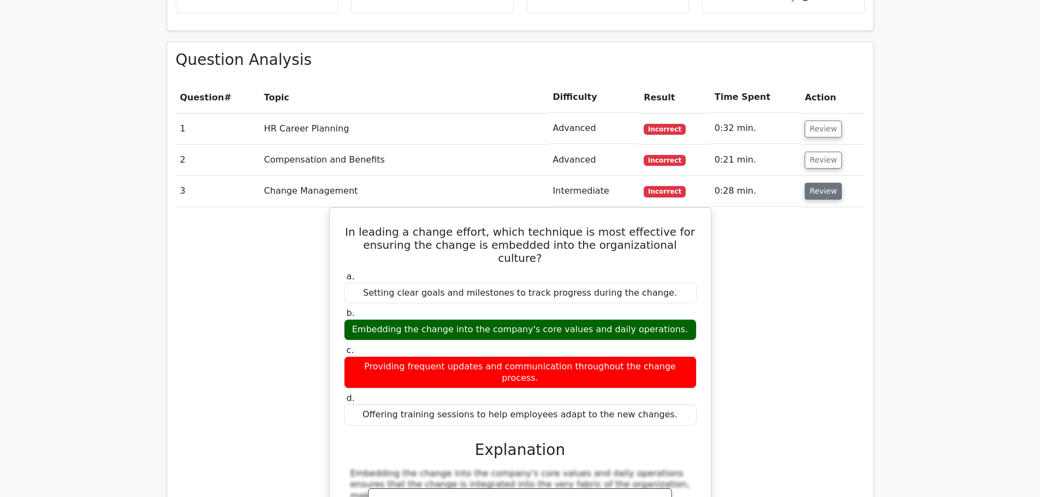
click at [816, 183] on button "Review" at bounding box center [823, 191] width 37 height 17
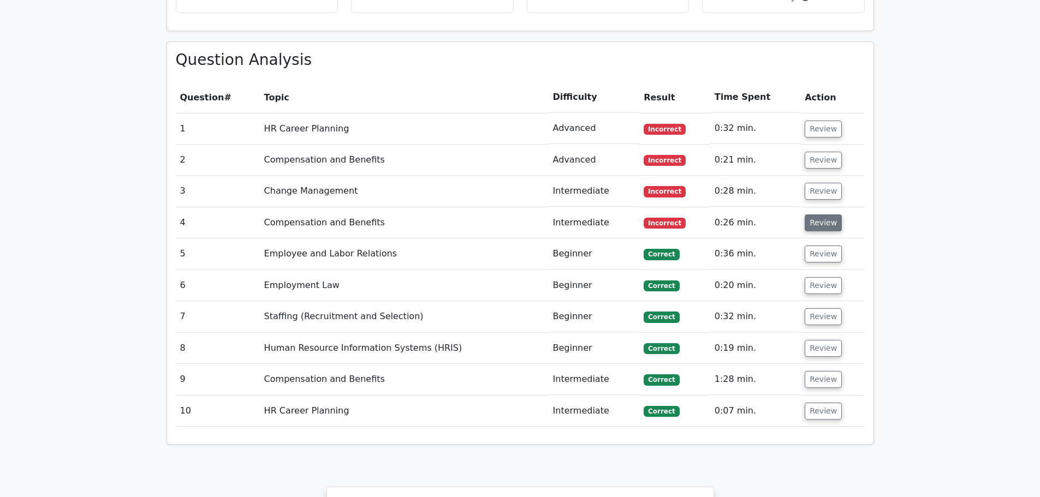
click at [829, 215] on button "Review" at bounding box center [823, 223] width 37 height 17
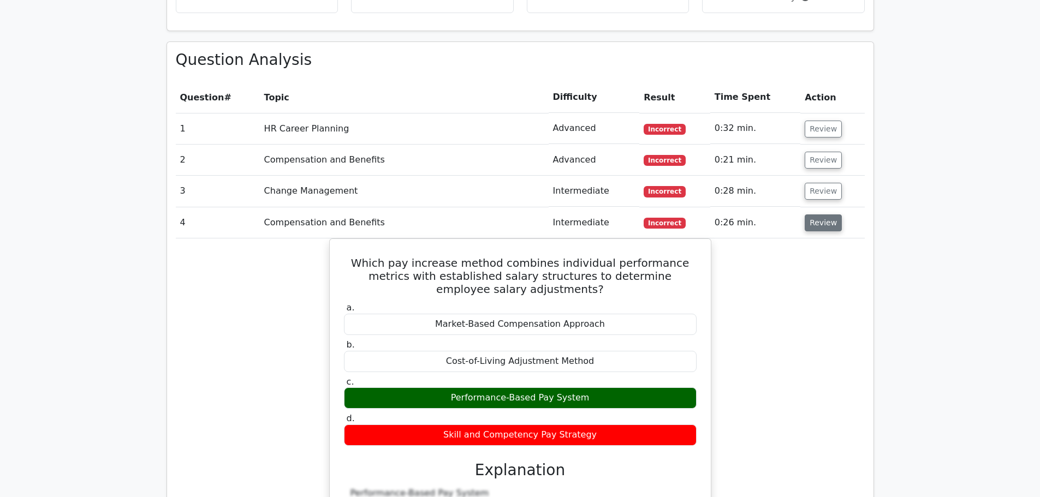
click at [812, 215] on button "Review" at bounding box center [823, 223] width 37 height 17
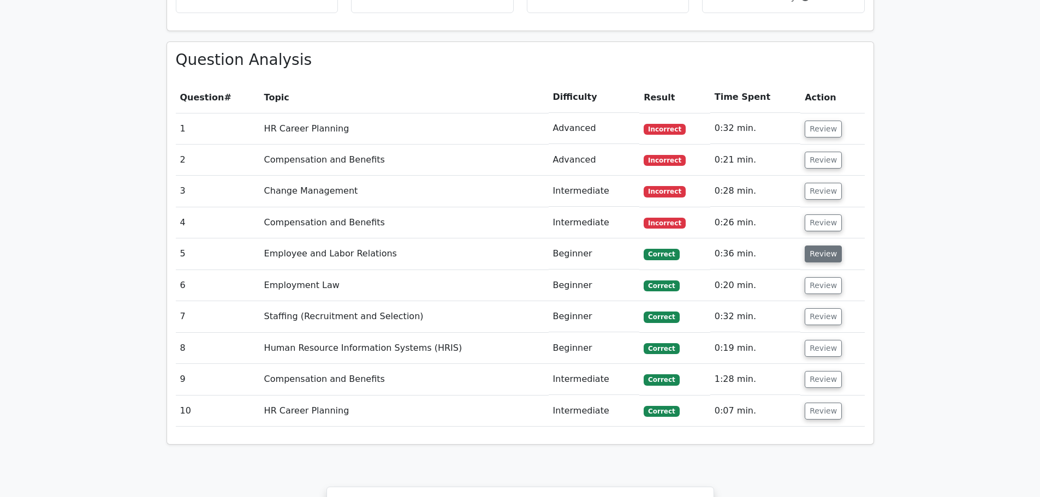
click at [806, 246] on button "Review" at bounding box center [823, 254] width 37 height 17
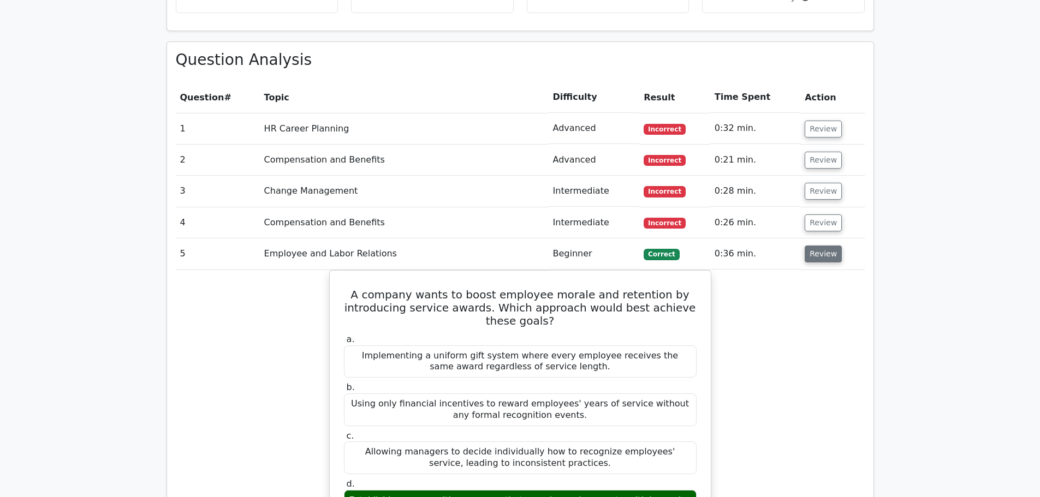
click at [806, 246] on button "Review" at bounding box center [823, 254] width 37 height 17
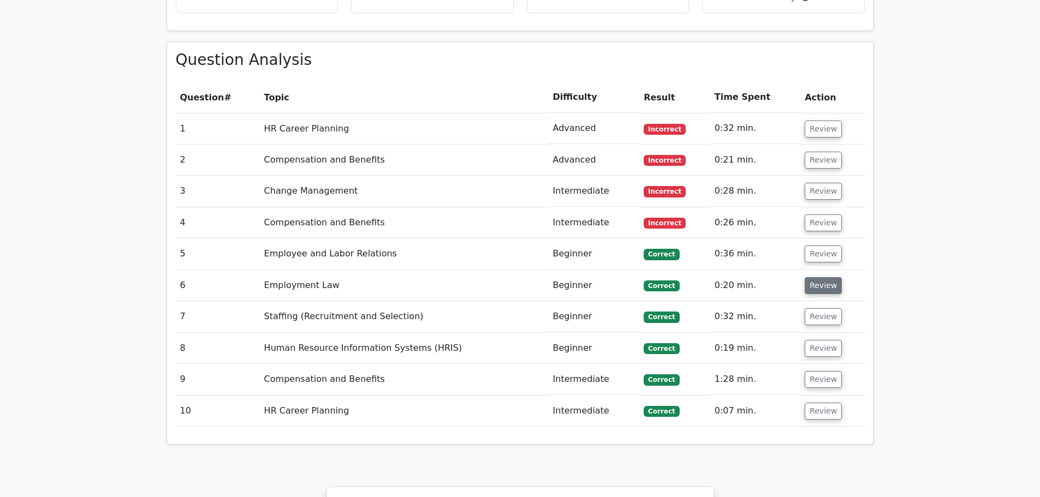
click at [815, 277] on button "Review" at bounding box center [823, 285] width 37 height 17
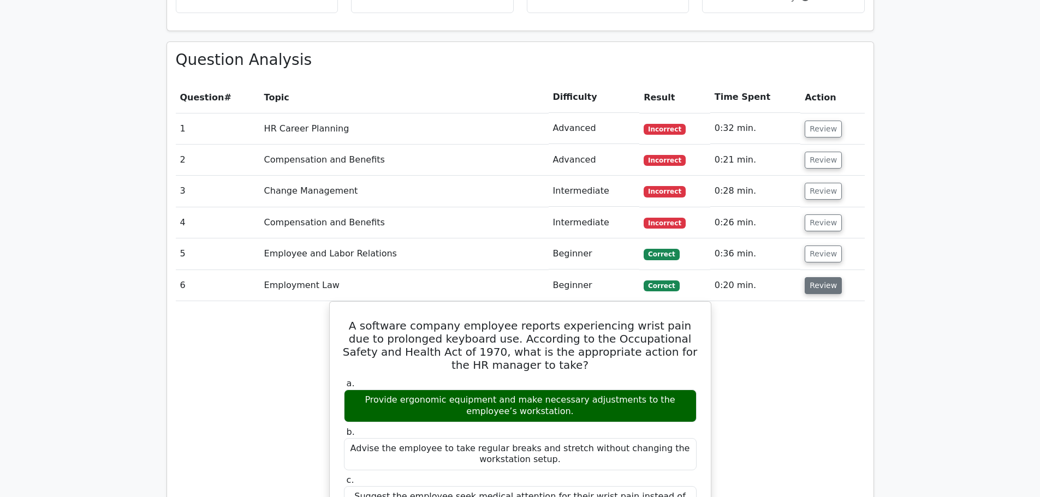
click at [815, 277] on button "Review" at bounding box center [823, 285] width 37 height 17
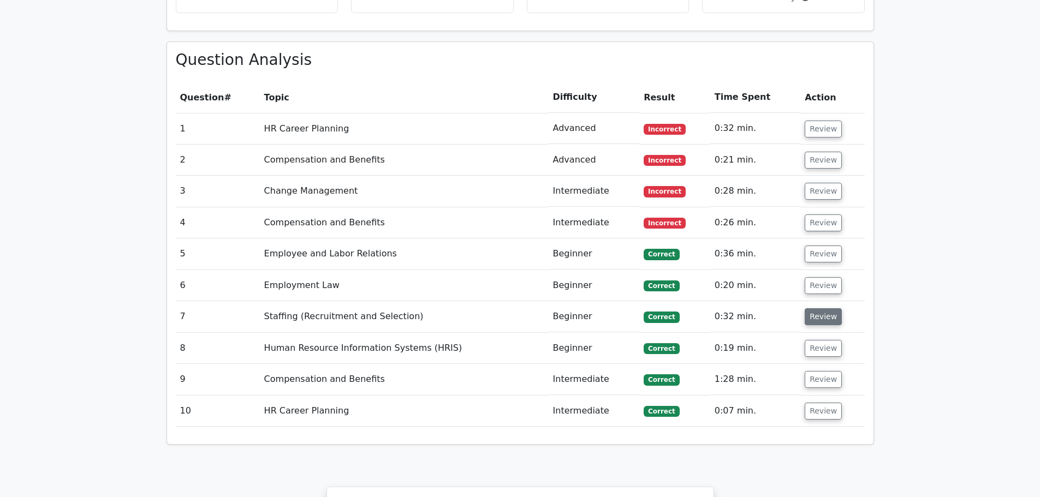
click at [814, 309] on button "Review" at bounding box center [823, 317] width 37 height 17
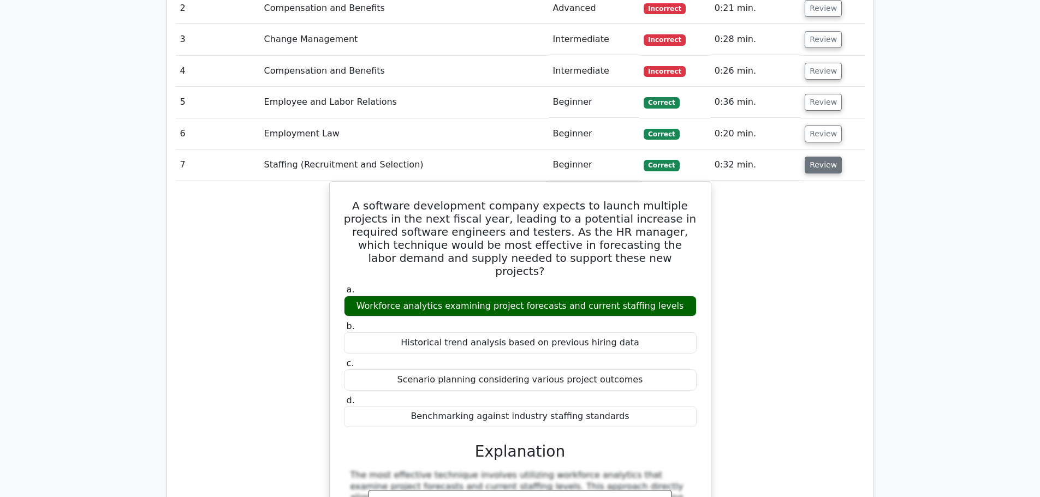
scroll to position [983, 0]
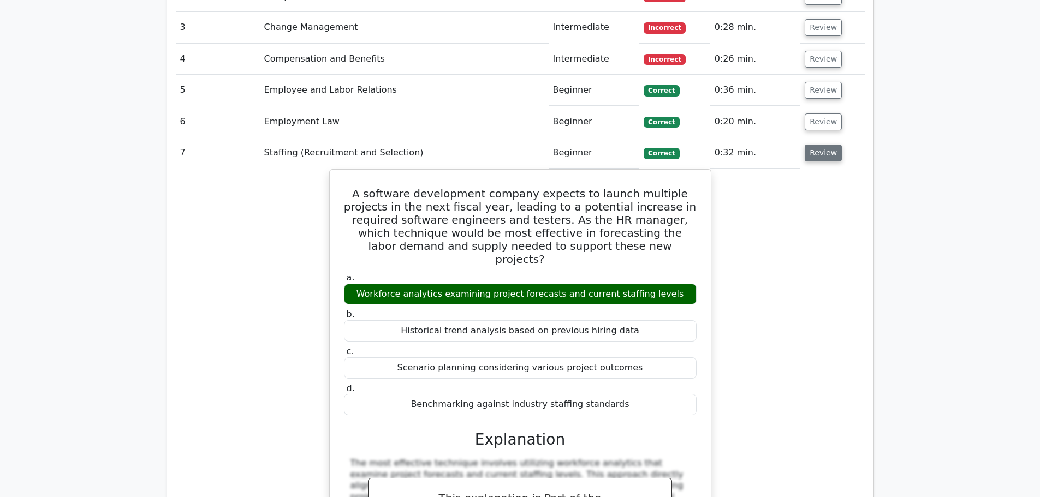
click at [818, 145] on button "Review" at bounding box center [823, 153] width 37 height 17
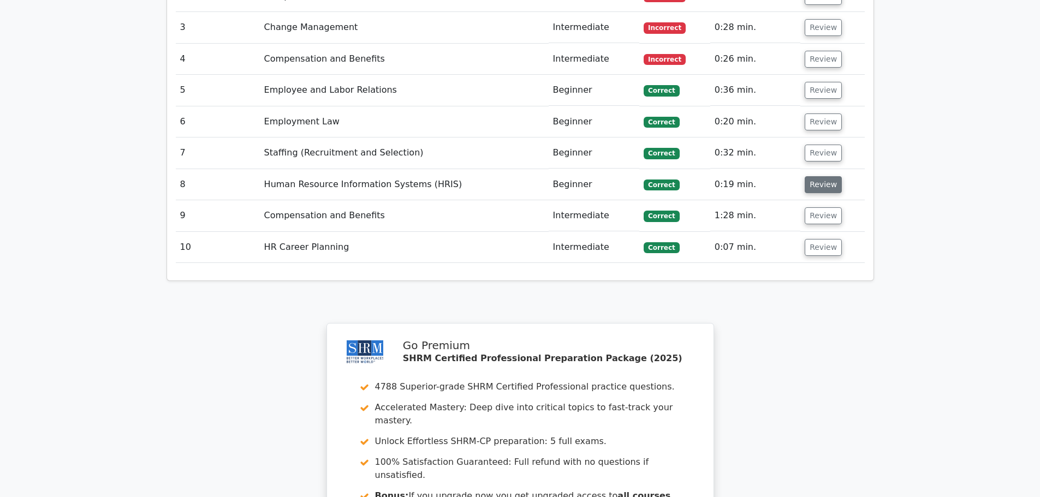
click at [815, 176] on button "Review" at bounding box center [823, 184] width 37 height 17
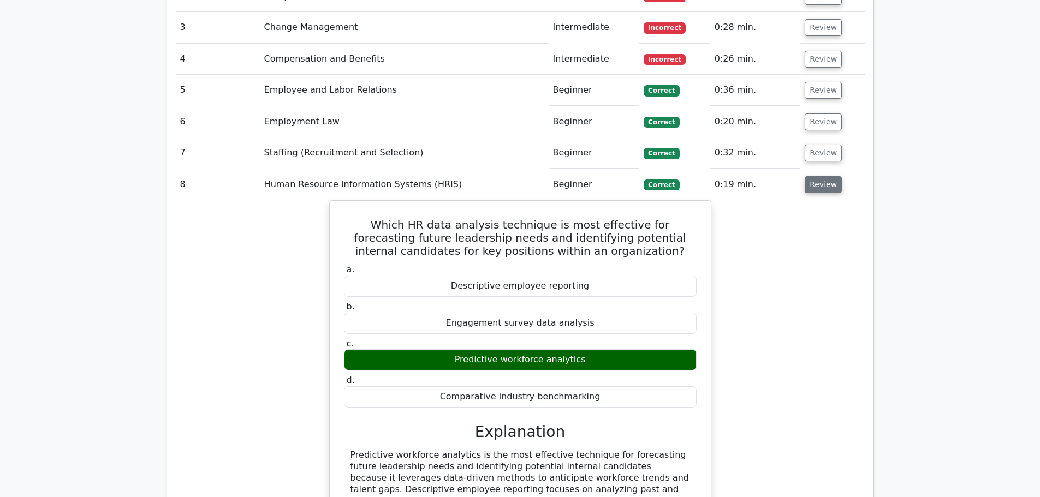
click at [815, 176] on button "Review" at bounding box center [823, 184] width 37 height 17
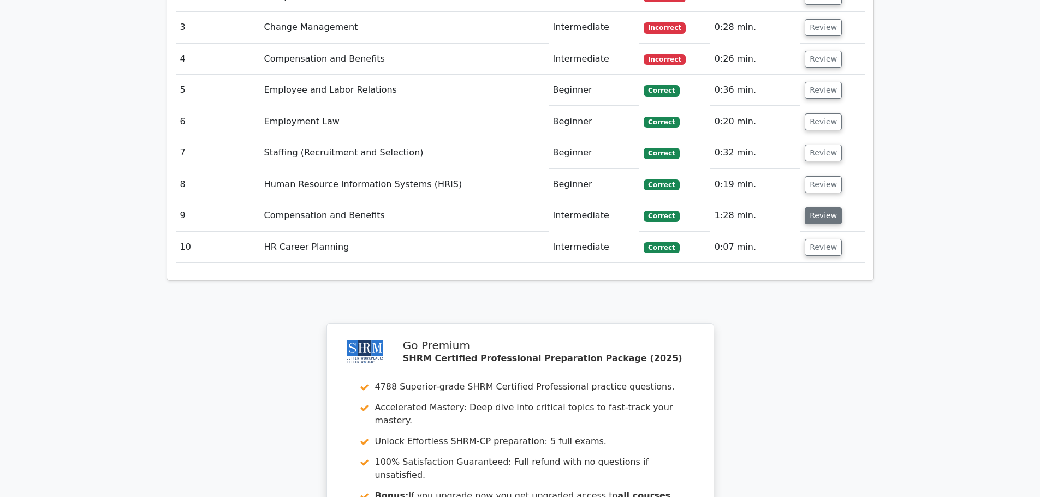
click at [823, 207] on button "Review" at bounding box center [823, 215] width 37 height 17
